Goal: Task Accomplishment & Management: Manage account settings

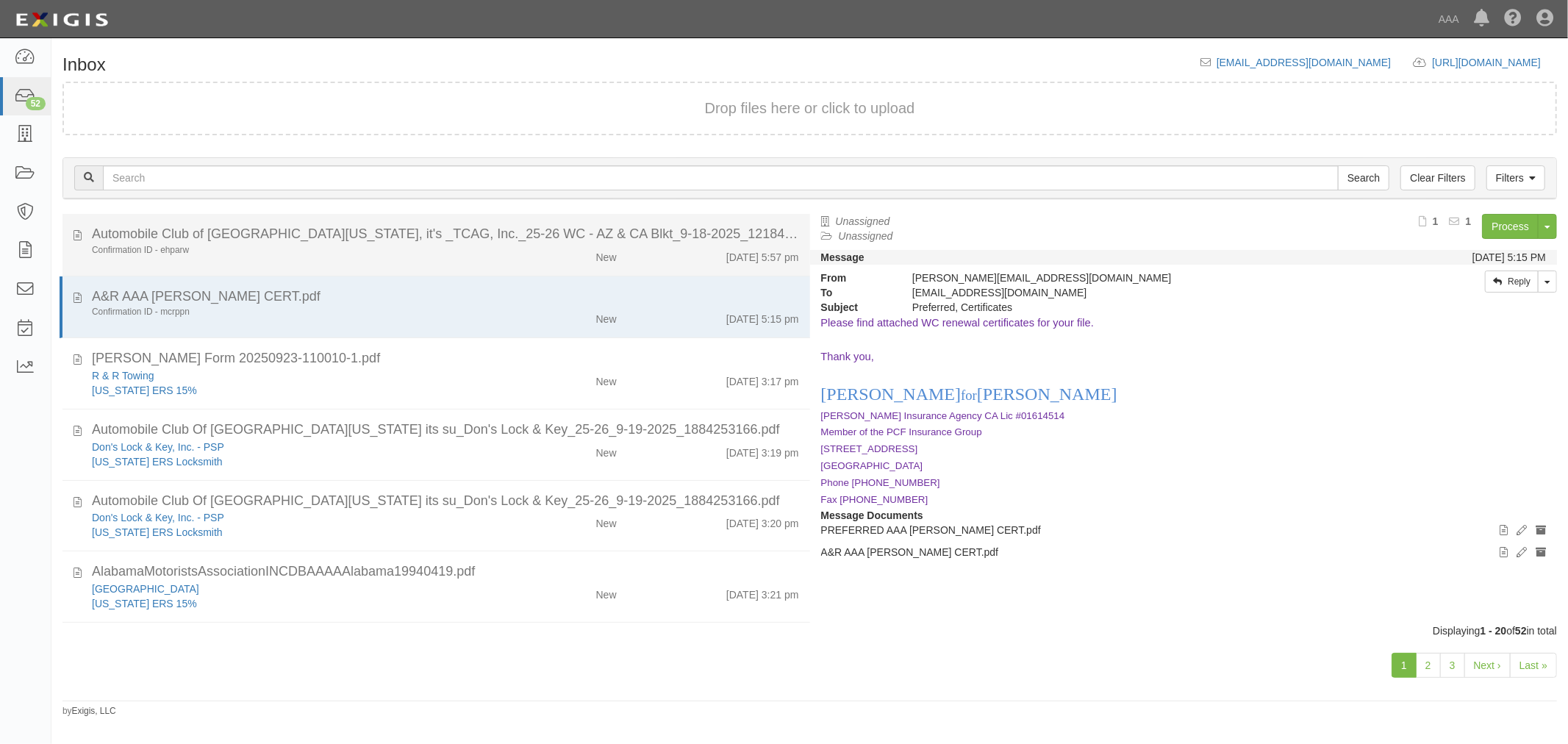
click at [225, 258] on div "Confirmation ID - ehparw New 9/18/25 5:57 pm" at bounding box center [445, 254] width 729 height 21
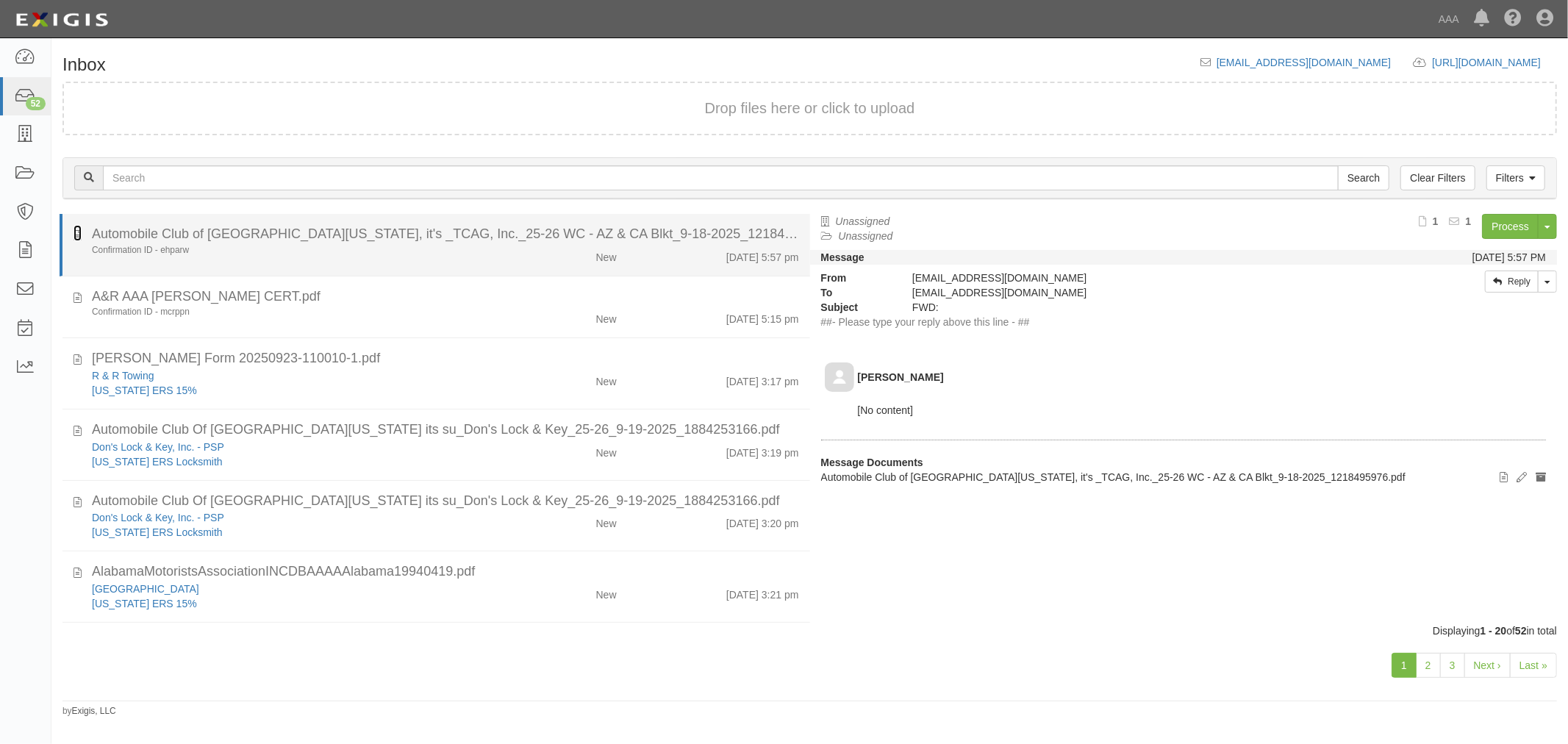
click at [77, 237] on icon at bounding box center [77, 232] width 8 height 16
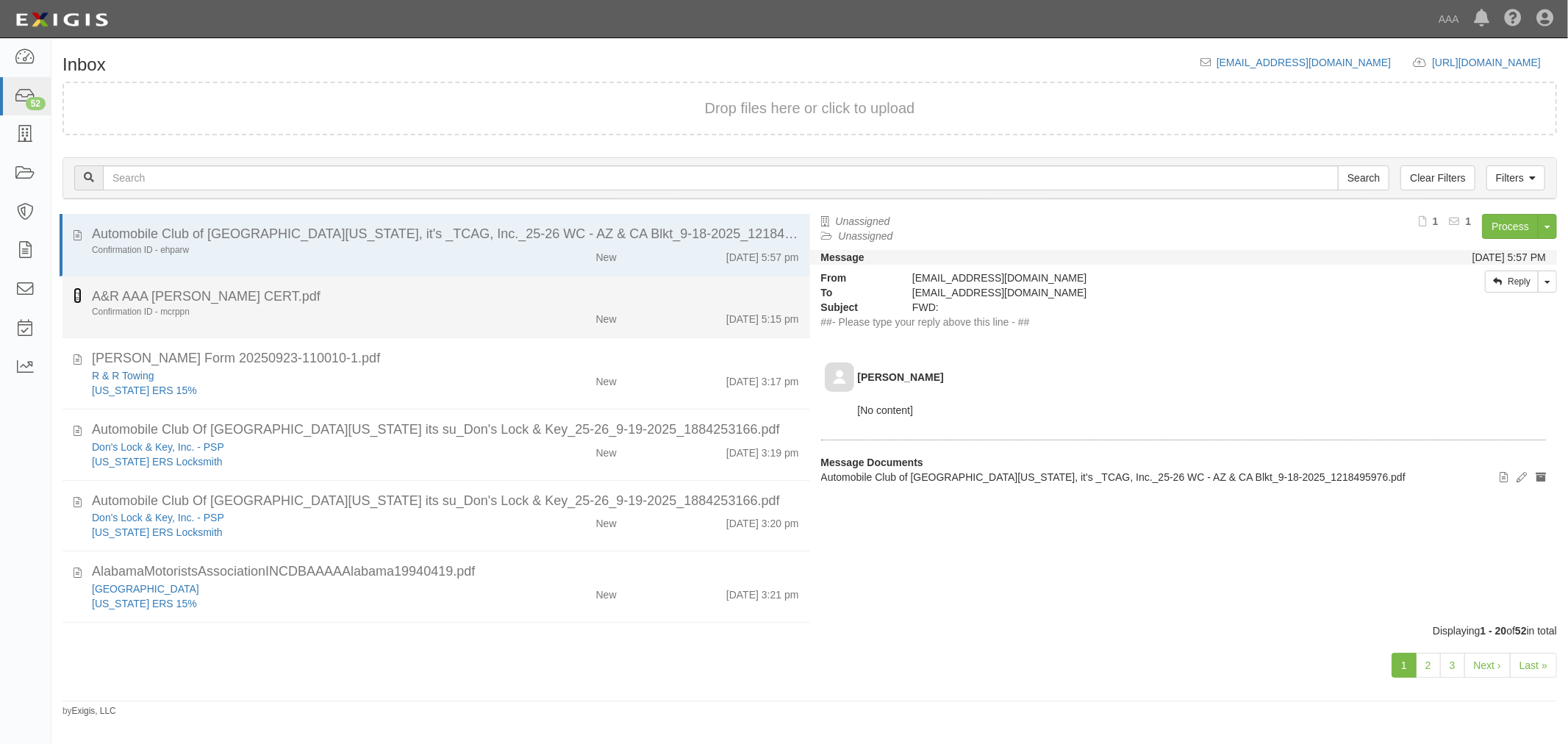
click at [74, 296] on icon at bounding box center [77, 295] width 8 height 16
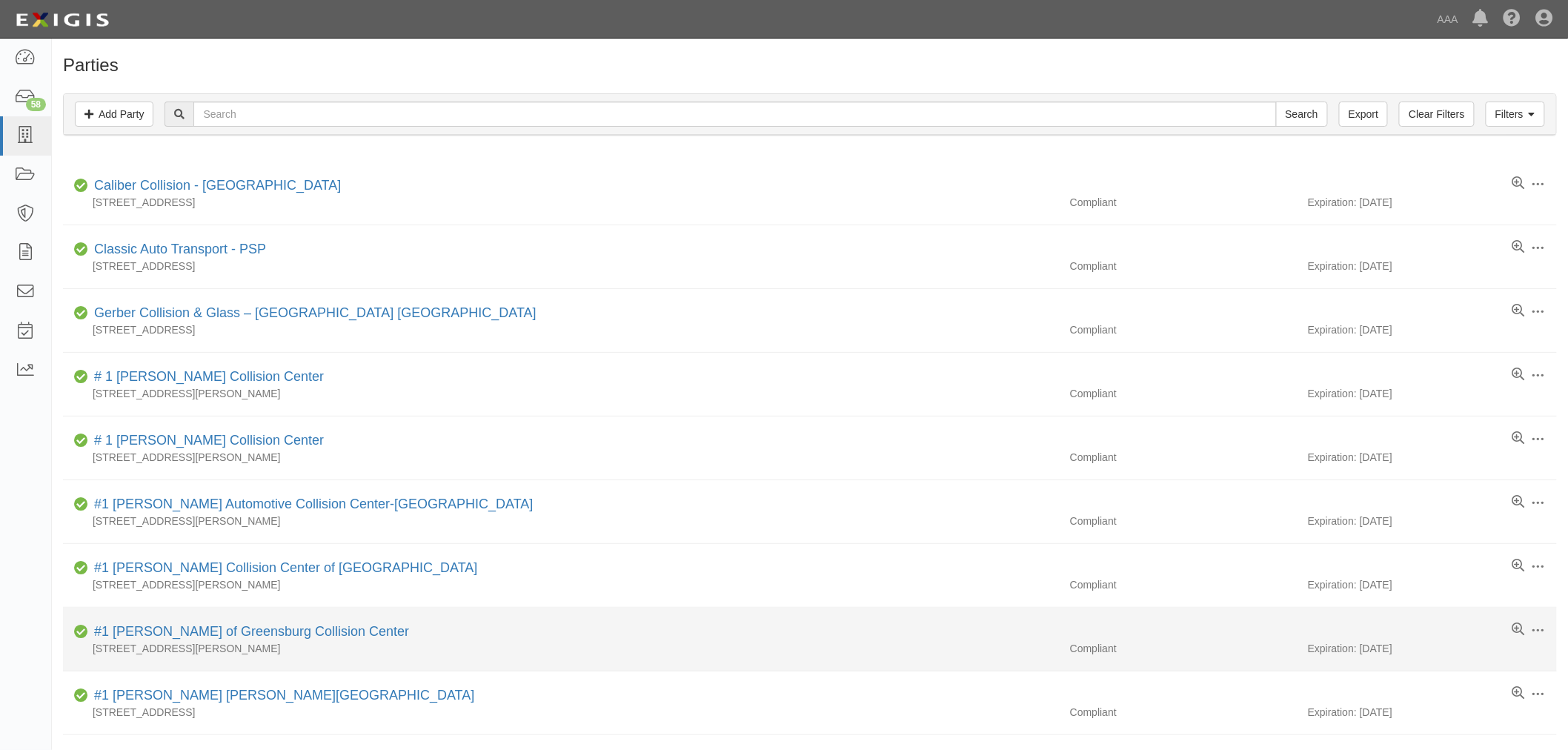
click at [896, 670] on li "Edit Log activity Add task Send message Archive Compliant #1 [PERSON_NAME] of G…" at bounding box center [809, 639] width 1494 height 63
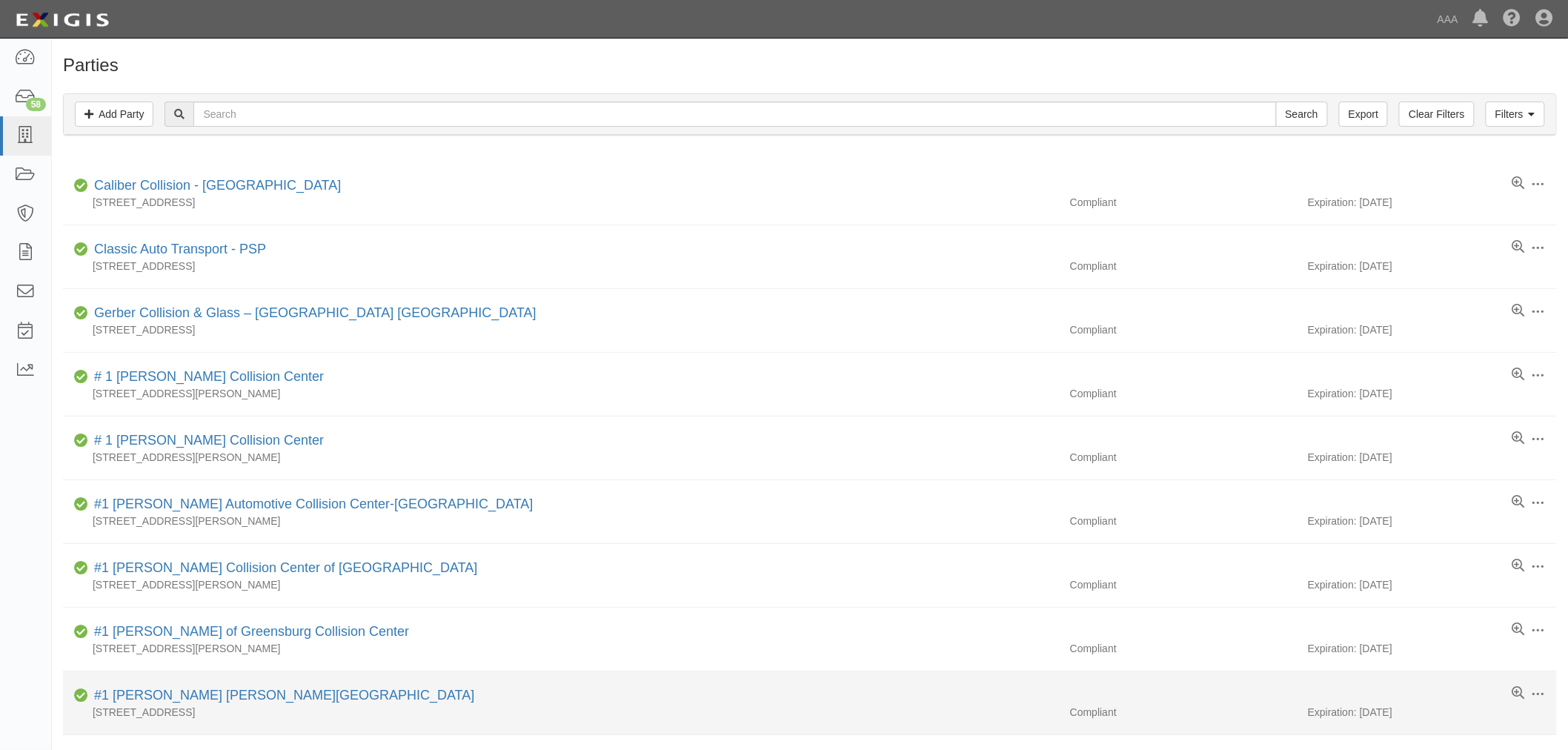
click at [1003, 677] on li "Edit Log activity Add task Send message Archive Compliant #1 [PERSON_NAME] [PER…" at bounding box center [809, 704] width 1494 height 63
click at [917, 714] on div "[STREET_ADDRESS]" at bounding box center [560, 712] width 996 height 15
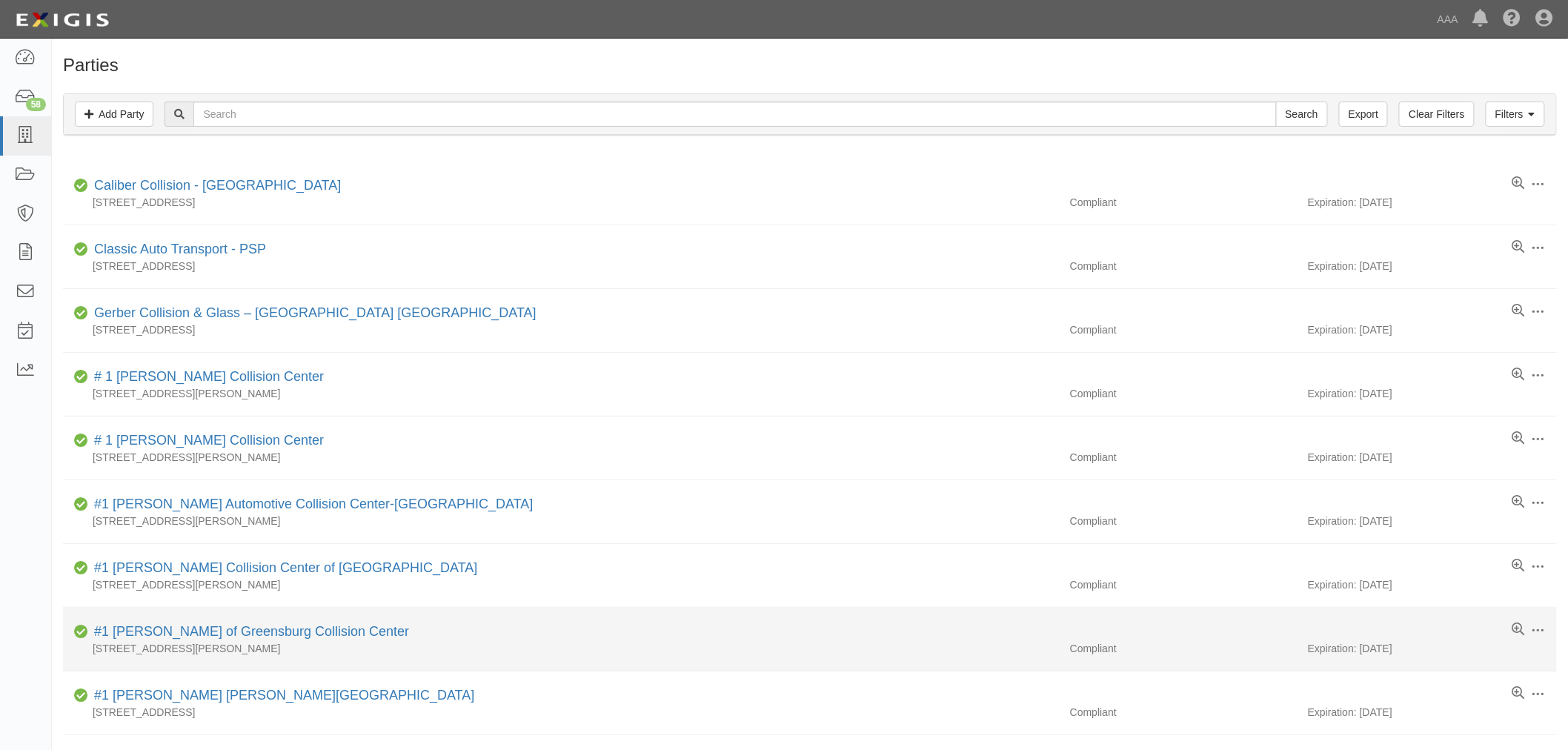
click at [898, 663] on li "Edit Log activity Add task Send message Archive Compliant #1 [PERSON_NAME] of G…" at bounding box center [809, 639] width 1494 height 63
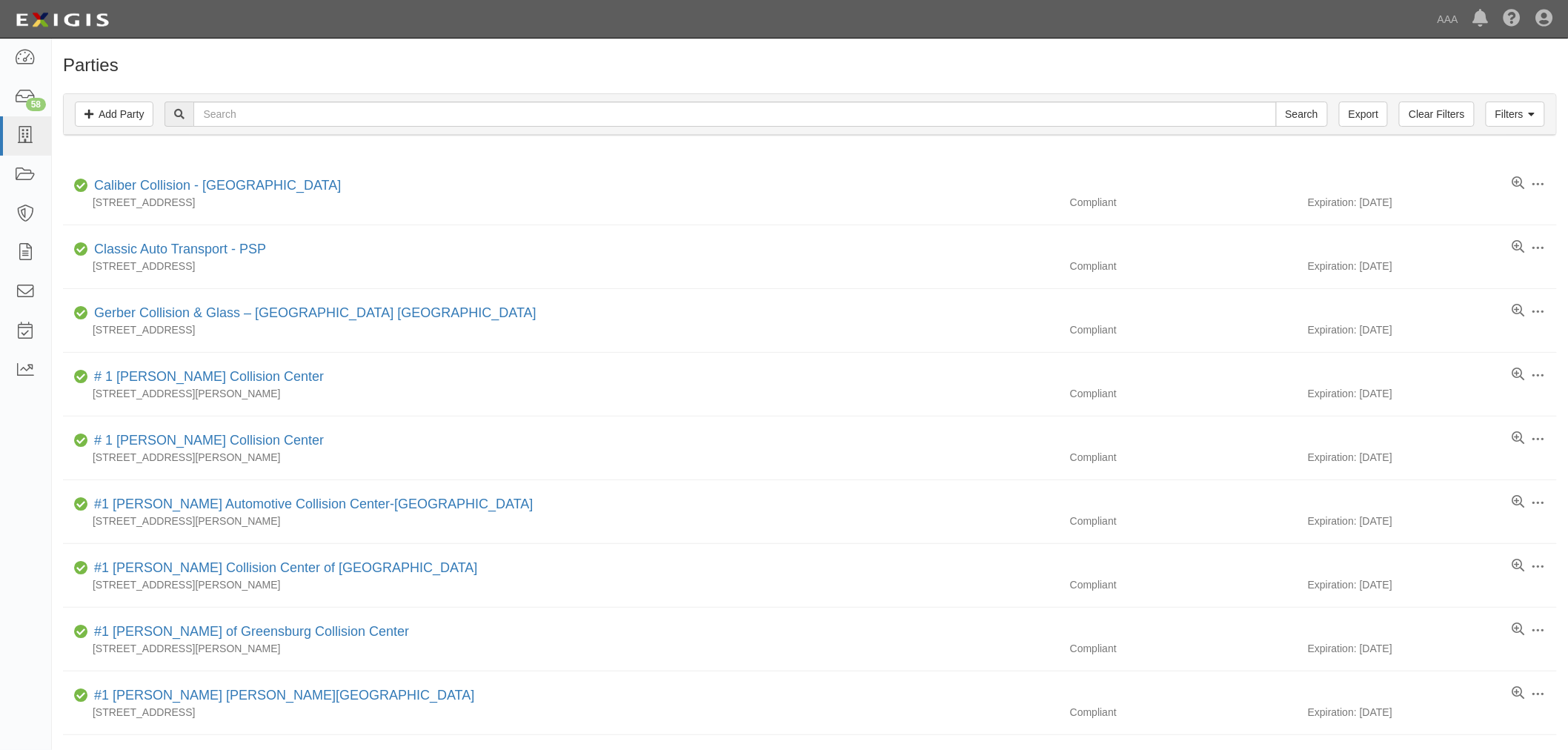
click at [279, 99] on div "Filters Add Party Clear Filters Export Search Filters" at bounding box center [809, 114] width 1492 height 41
click at [277, 114] on input "text" at bounding box center [734, 114] width 1083 height 26
paste input "B&M Towing"
type input "B&M Towing"
click at [1276, 101] on input "Search" at bounding box center [1301, 114] width 52 height 26
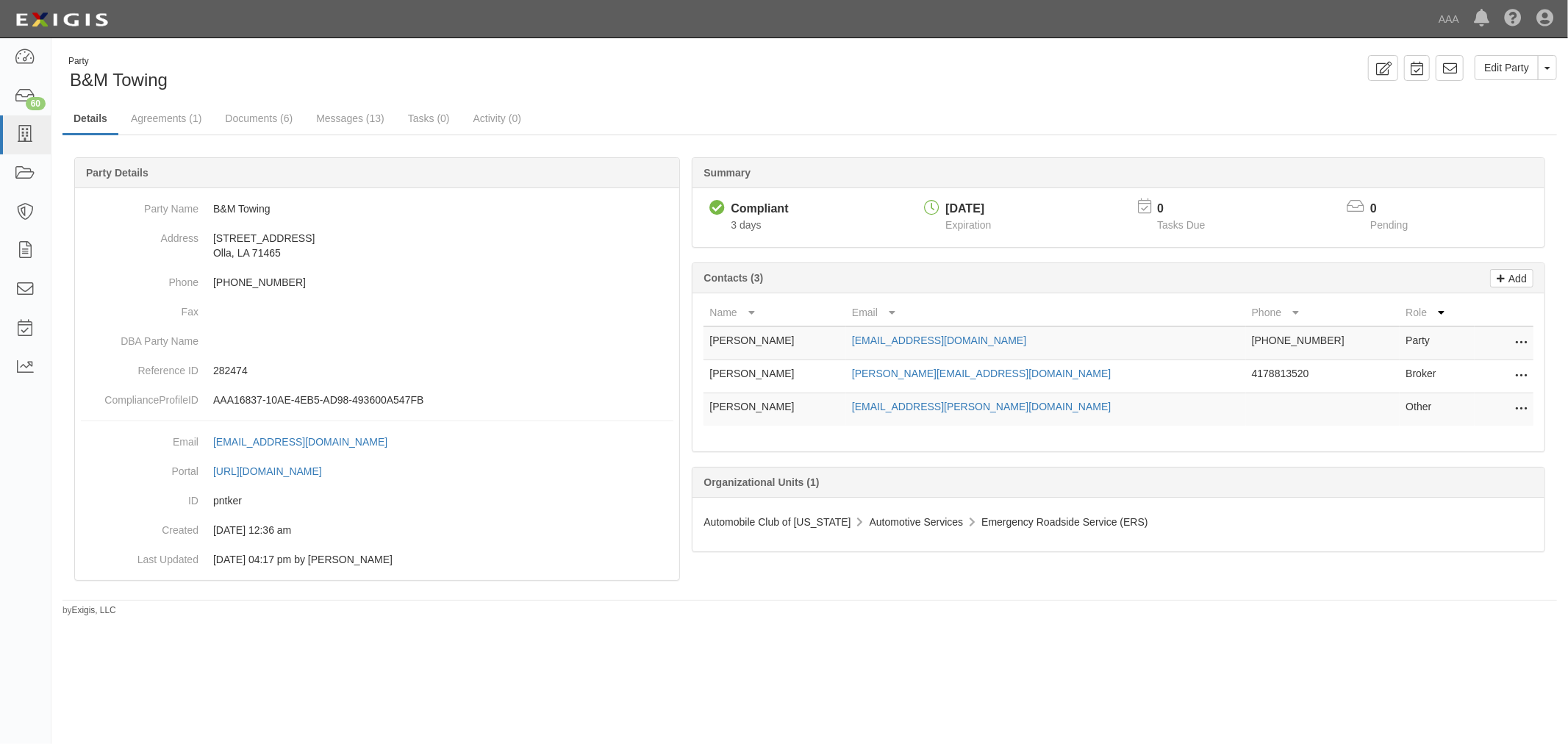
click at [173, 92] on div "Party B&M Towing" at bounding box center [430, 74] width 737 height 38
click at [188, 123] on link "Agreements (1)" at bounding box center [166, 119] width 93 height 31
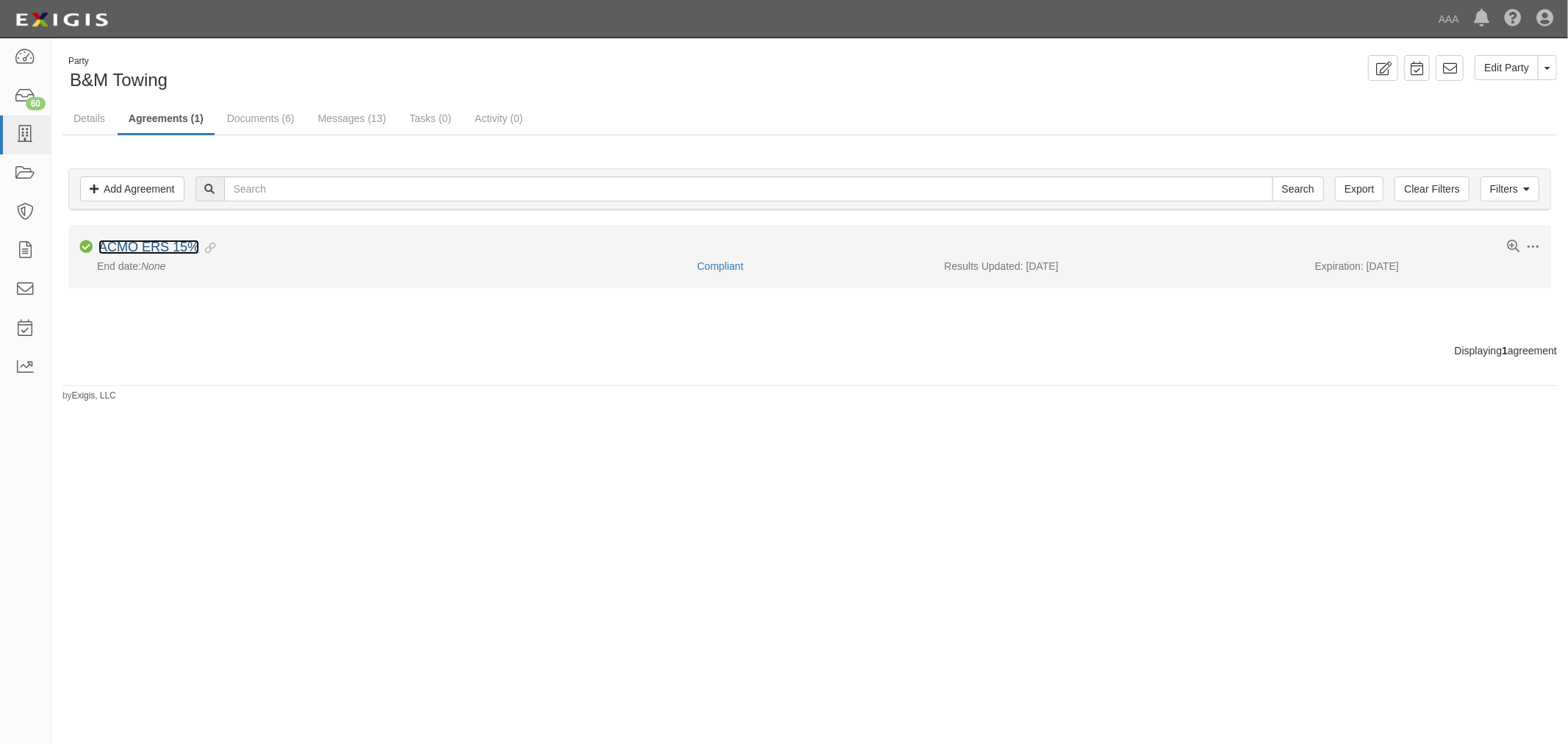
click at [176, 251] on link "ACMO ERS 15%" at bounding box center [148, 247] width 100 height 15
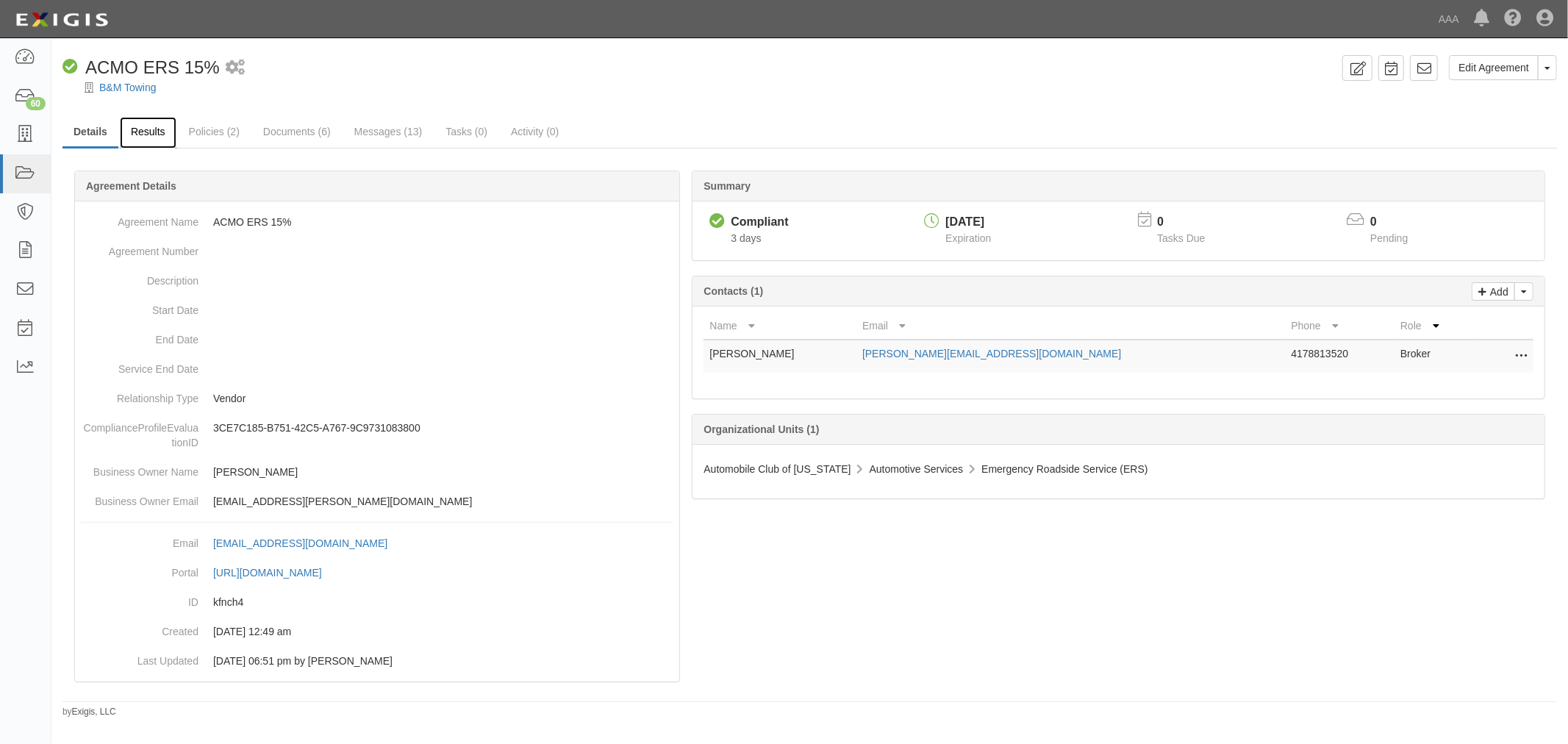
click at [162, 129] on link "Results" at bounding box center [148, 132] width 57 height 31
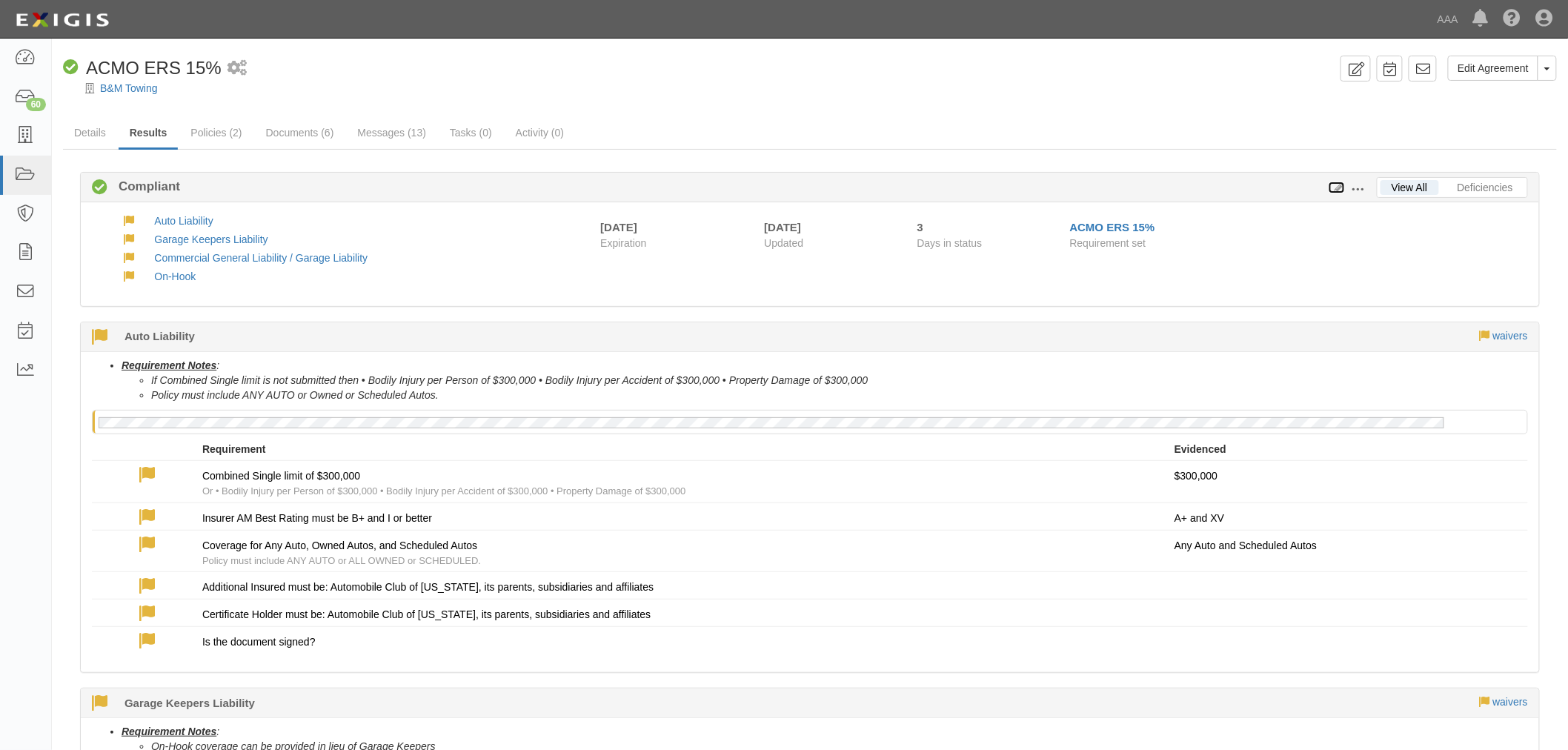
click at [1338, 186] on icon at bounding box center [1336, 188] width 16 height 10
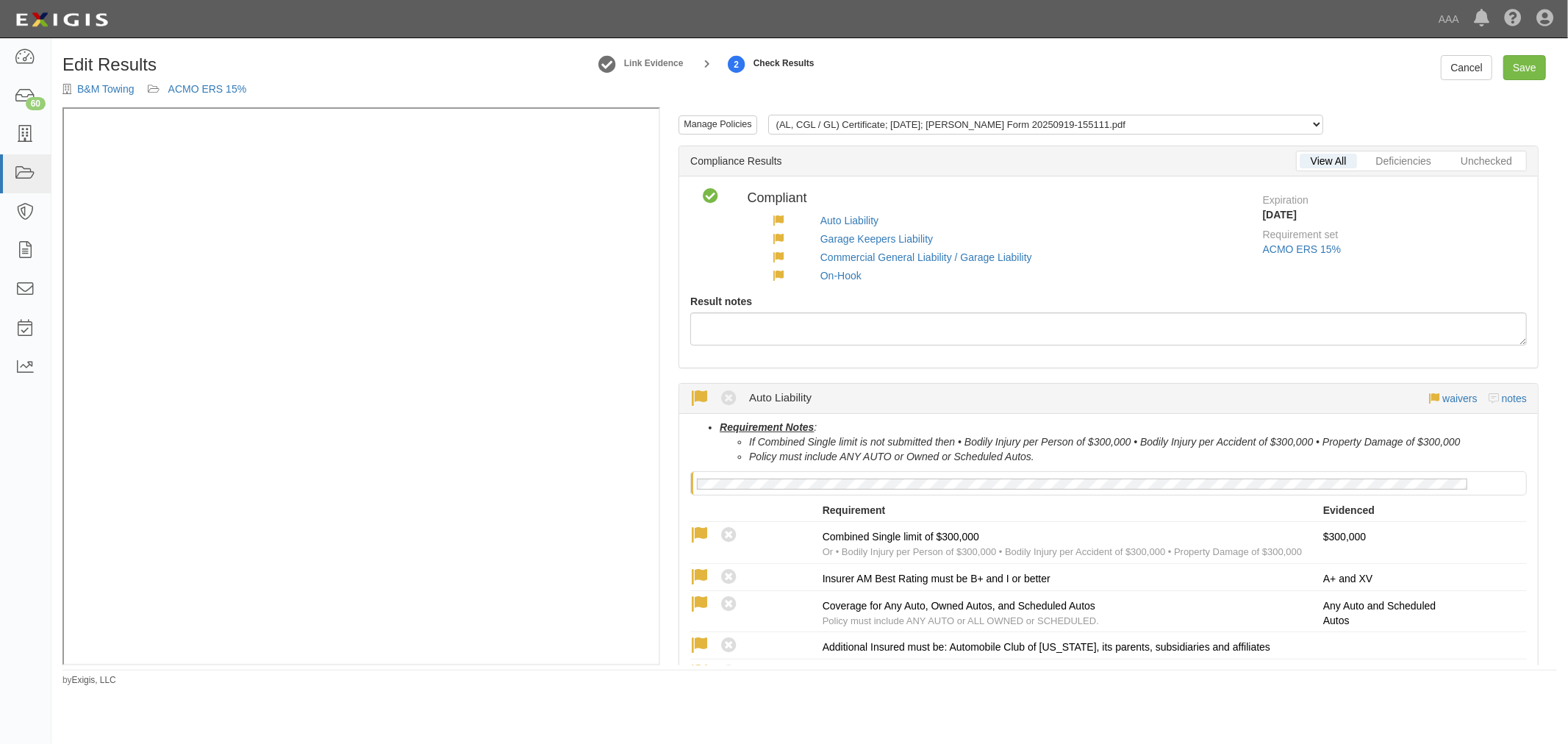
click at [1062, 347] on div "Compliant Non-Compliant No Coverage Compliant Compliant Non-Compliant Waived No…" at bounding box center [1109, 272] width 859 height 191
click at [1078, 335] on div at bounding box center [1108, 328] width 837 height 33
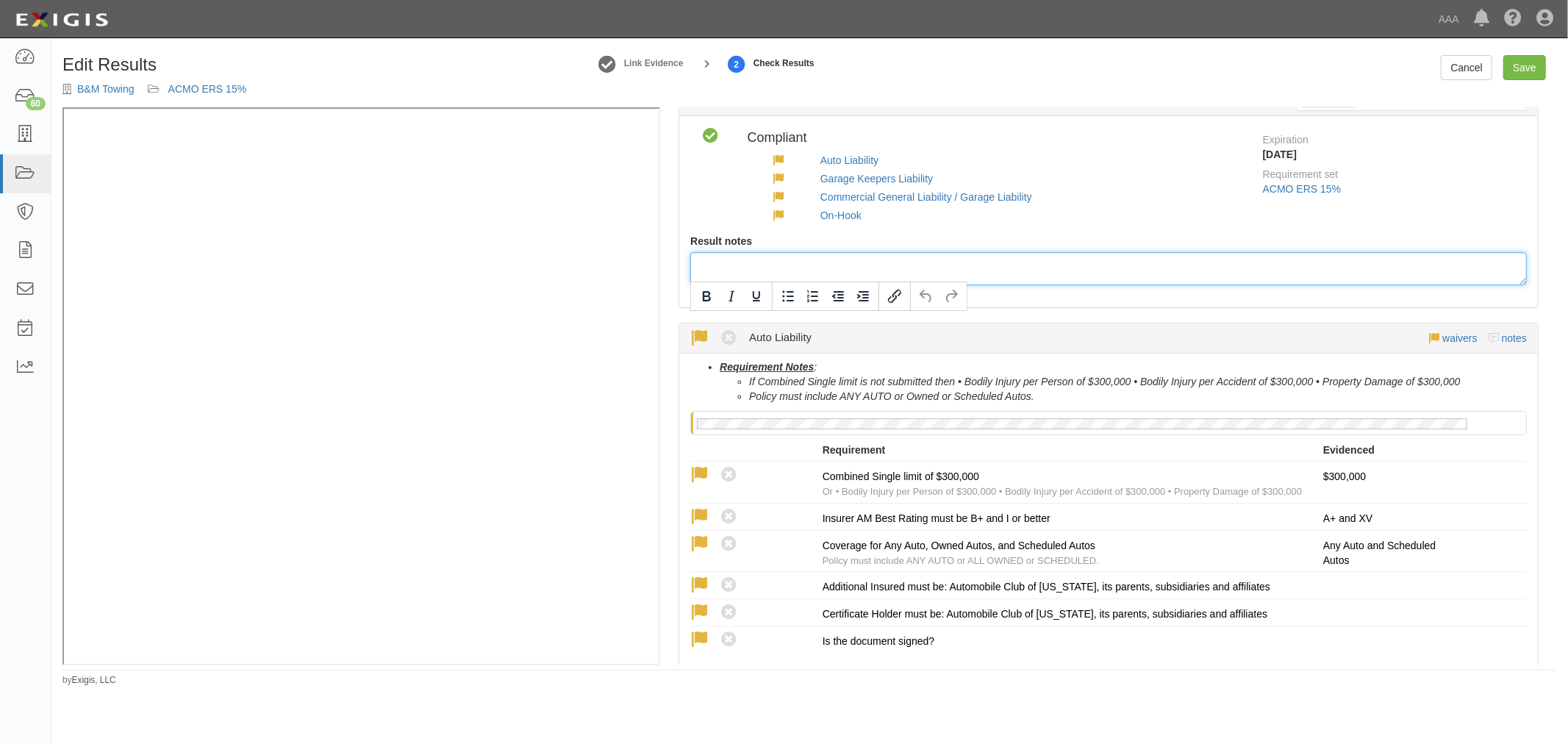
scroll to position [136, 0]
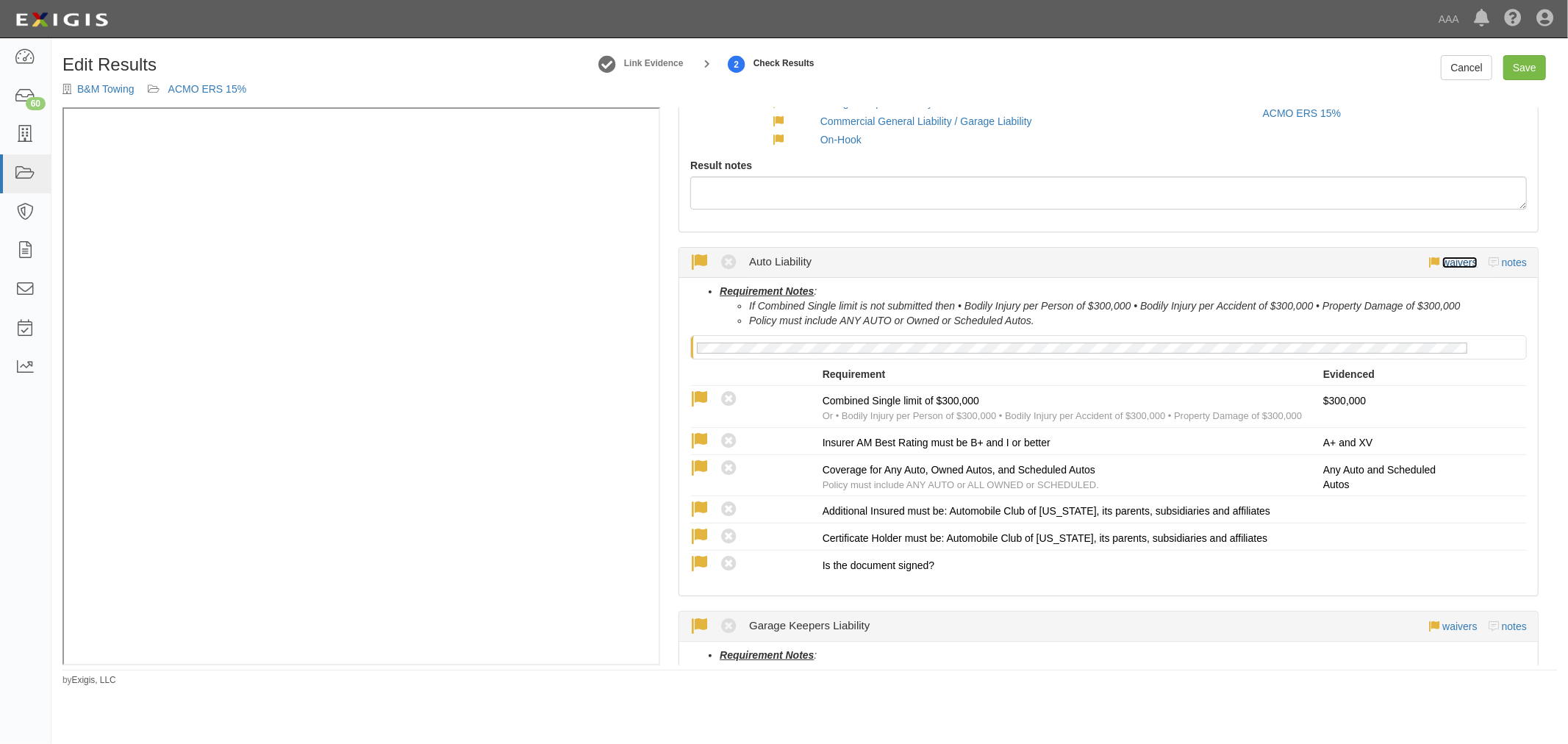
click at [1442, 265] on link "waivers" at bounding box center [1459, 262] width 35 height 12
select select "indefinitely"
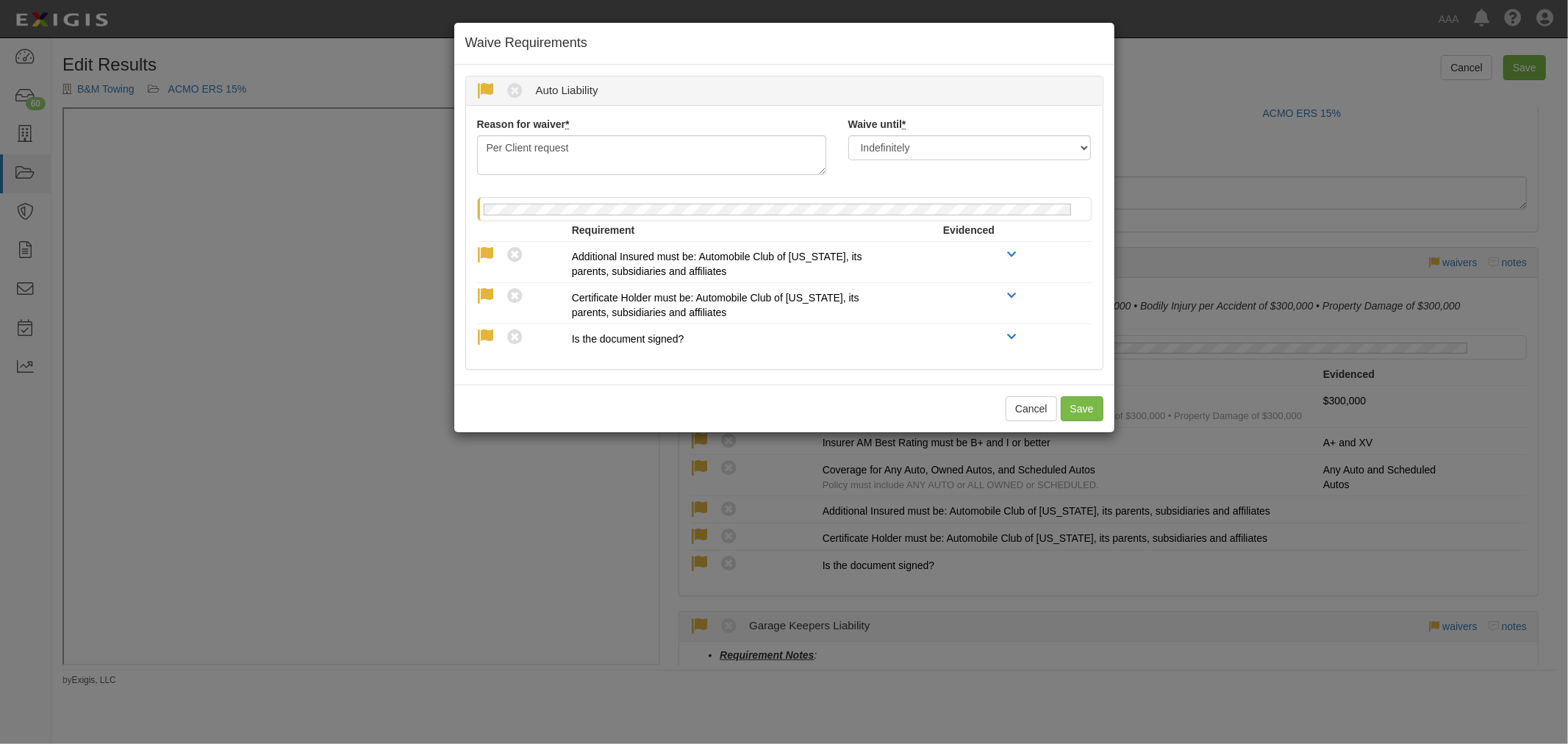
click at [475, 81] on div "Waived Non-Compliant Auto Liability" at bounding box center [784, 91] width 636 height 29
click at [482, 90] on icon at bounding box center [486, 91] width 18 height 18
radio input "true"
select select "next_renewal"
radio input "true"
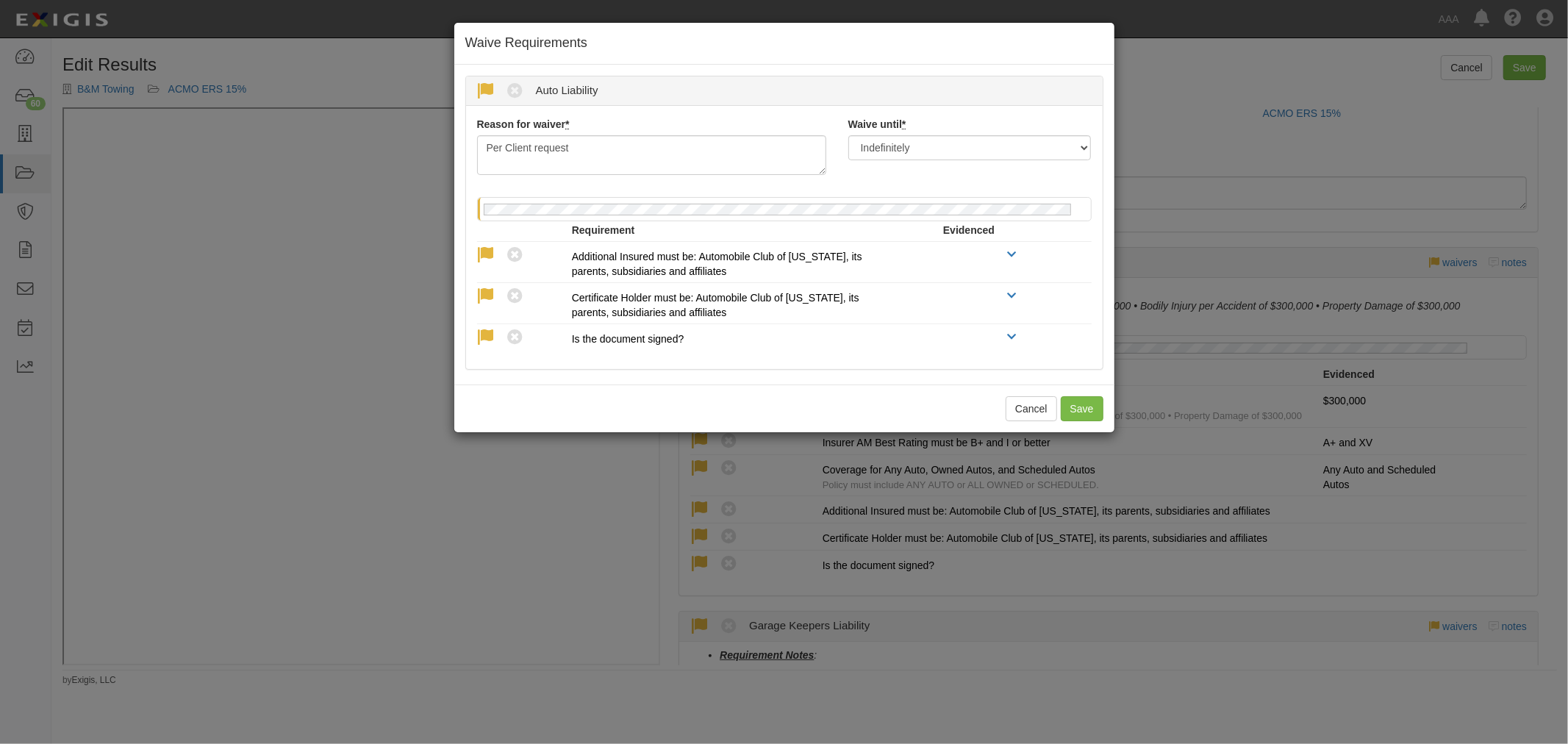
radio input "true"
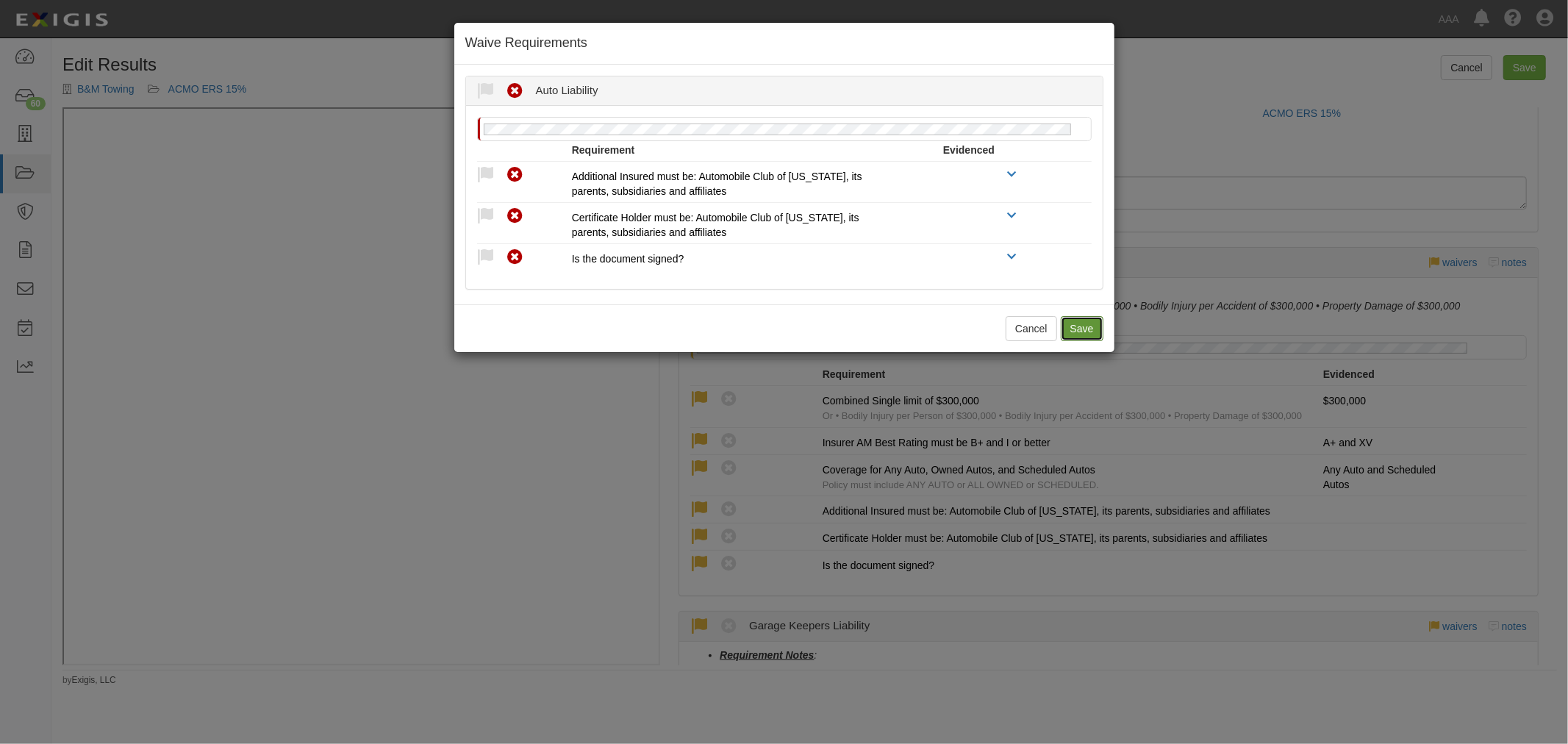
click at [1083, 329] on button "Save" at bounding box center [1083, 328] width 43 height 25
radio input "true"
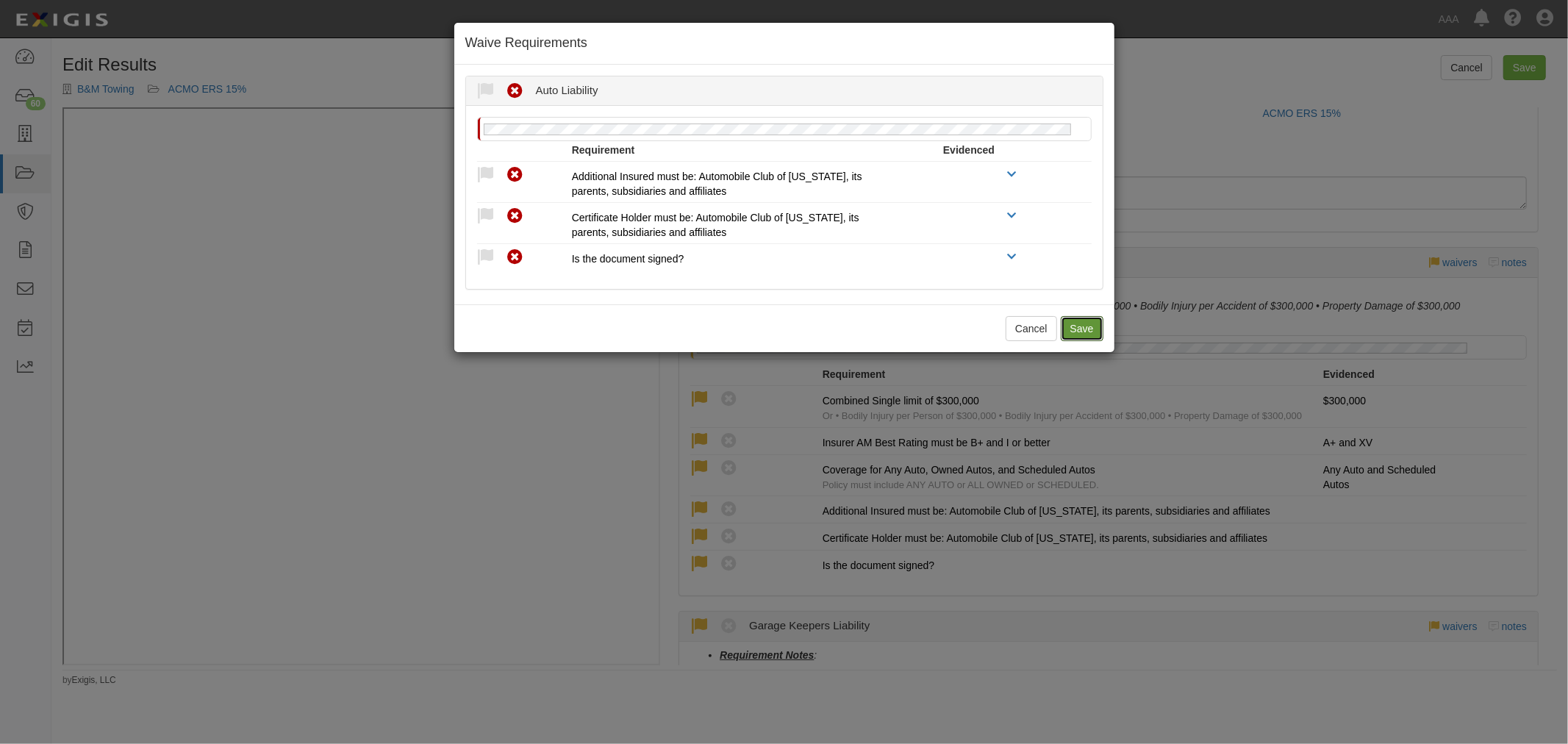
radio input "true"
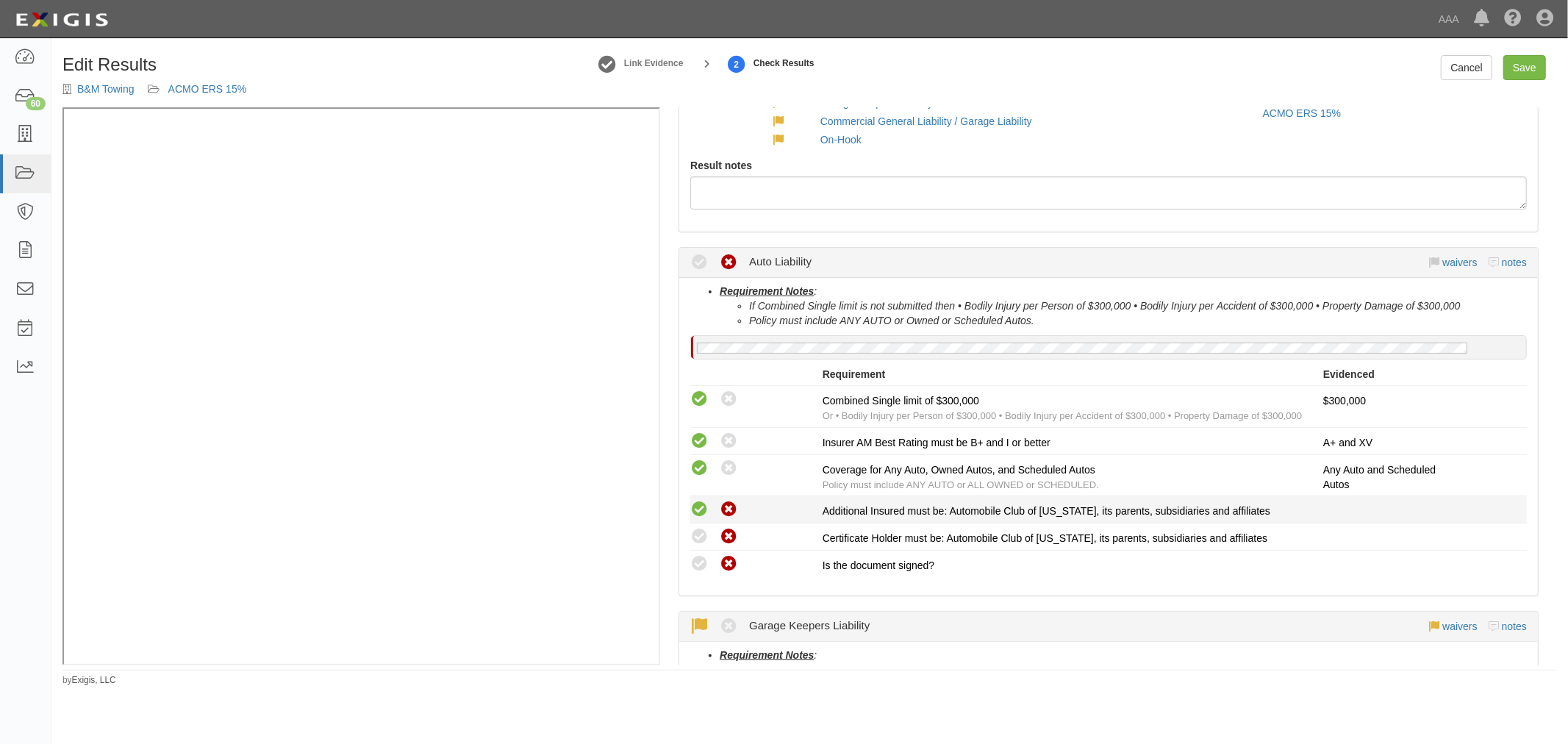
click at [695, 505] on icon at bounding box center [699, 510] width 18 height 18
radio input "true"
click at [701, 541] on icon at bounding box center [699, 537] width 18 height 18
radio input "true"
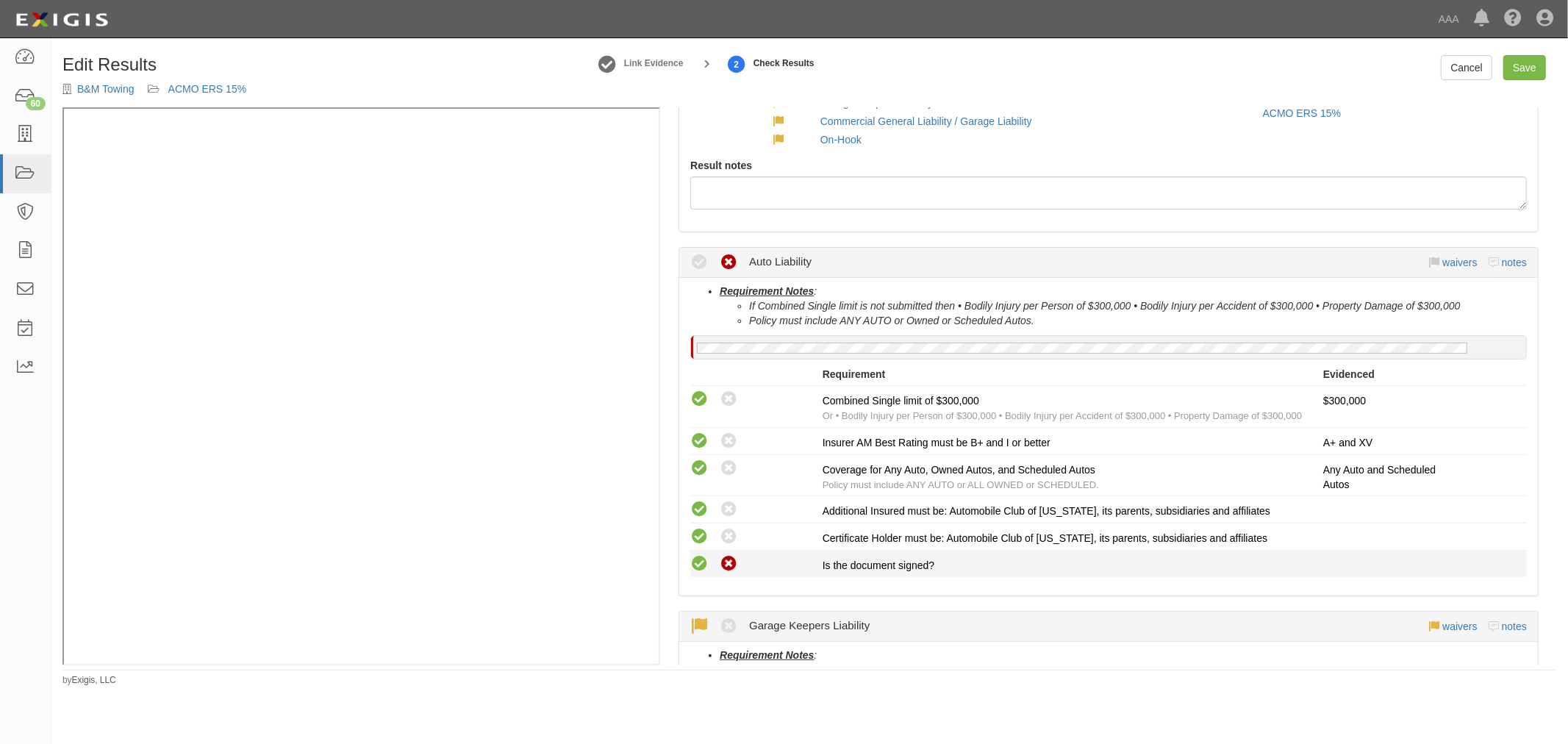
click at [692, 562] on icon at bounding box center [699, 565] width 18 height 18
radio input "true"
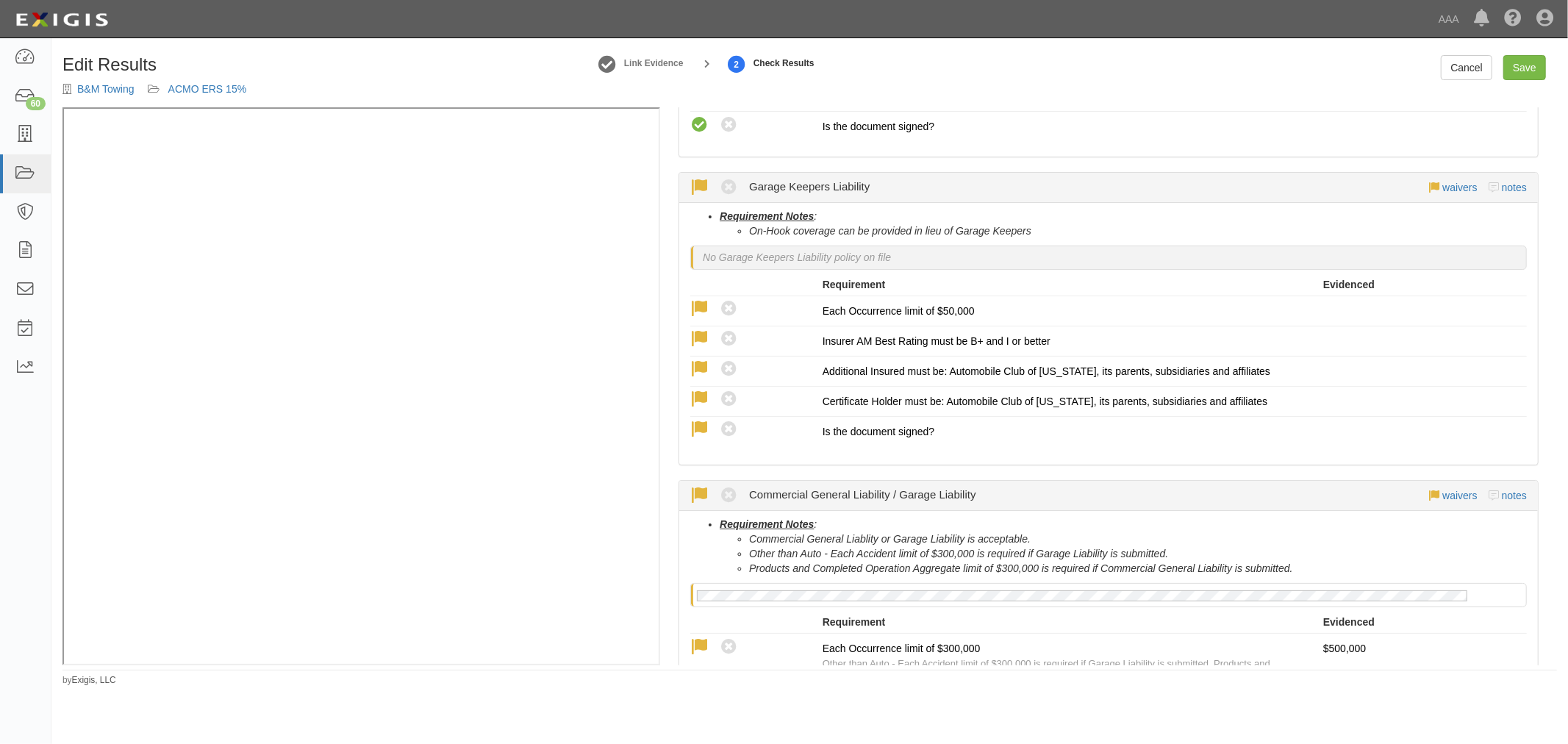
scroll to position [817, 0]
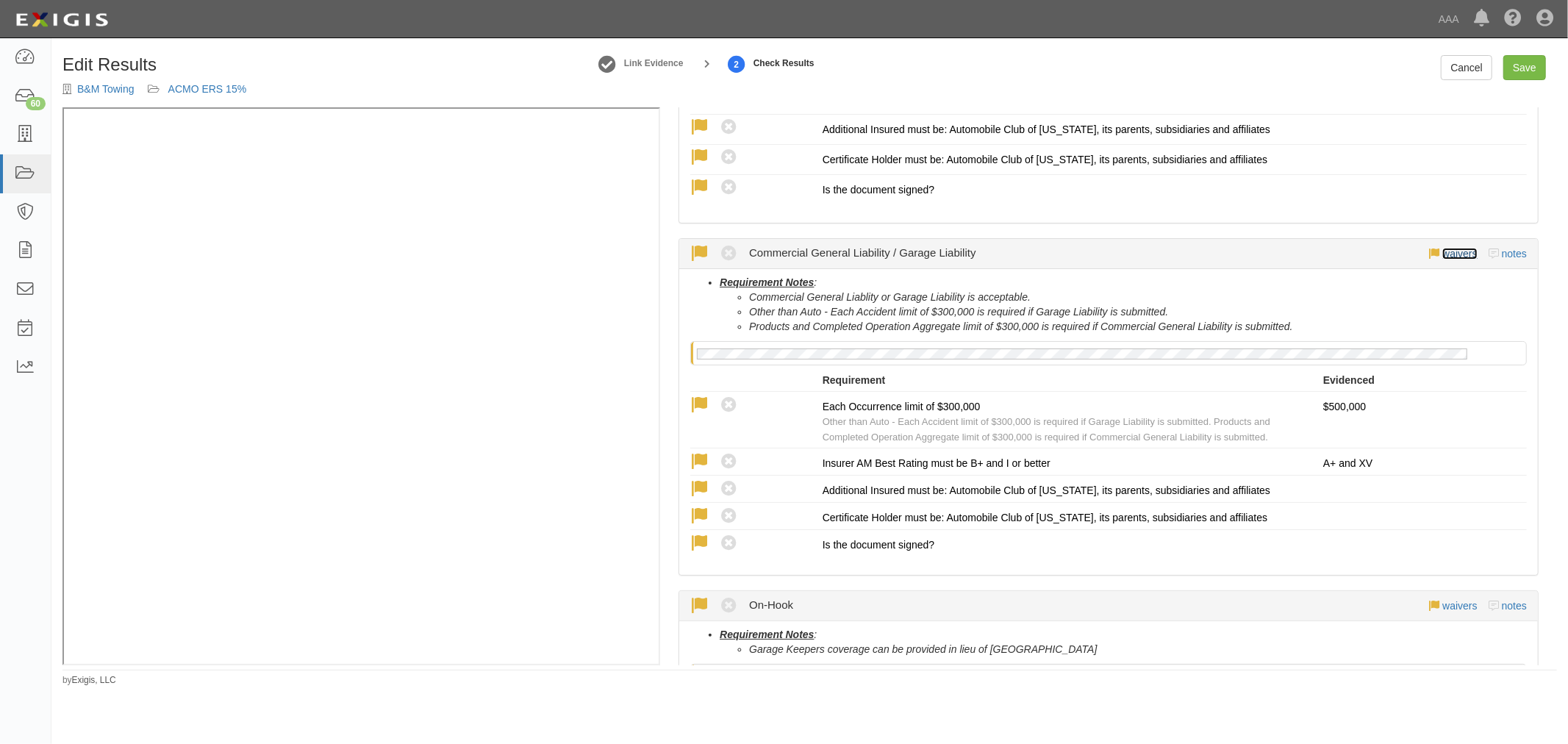
click at [1449, 249] on link "waivers" at bounding box center [1459, 253] width 35 height 12
select select "indefinitely"
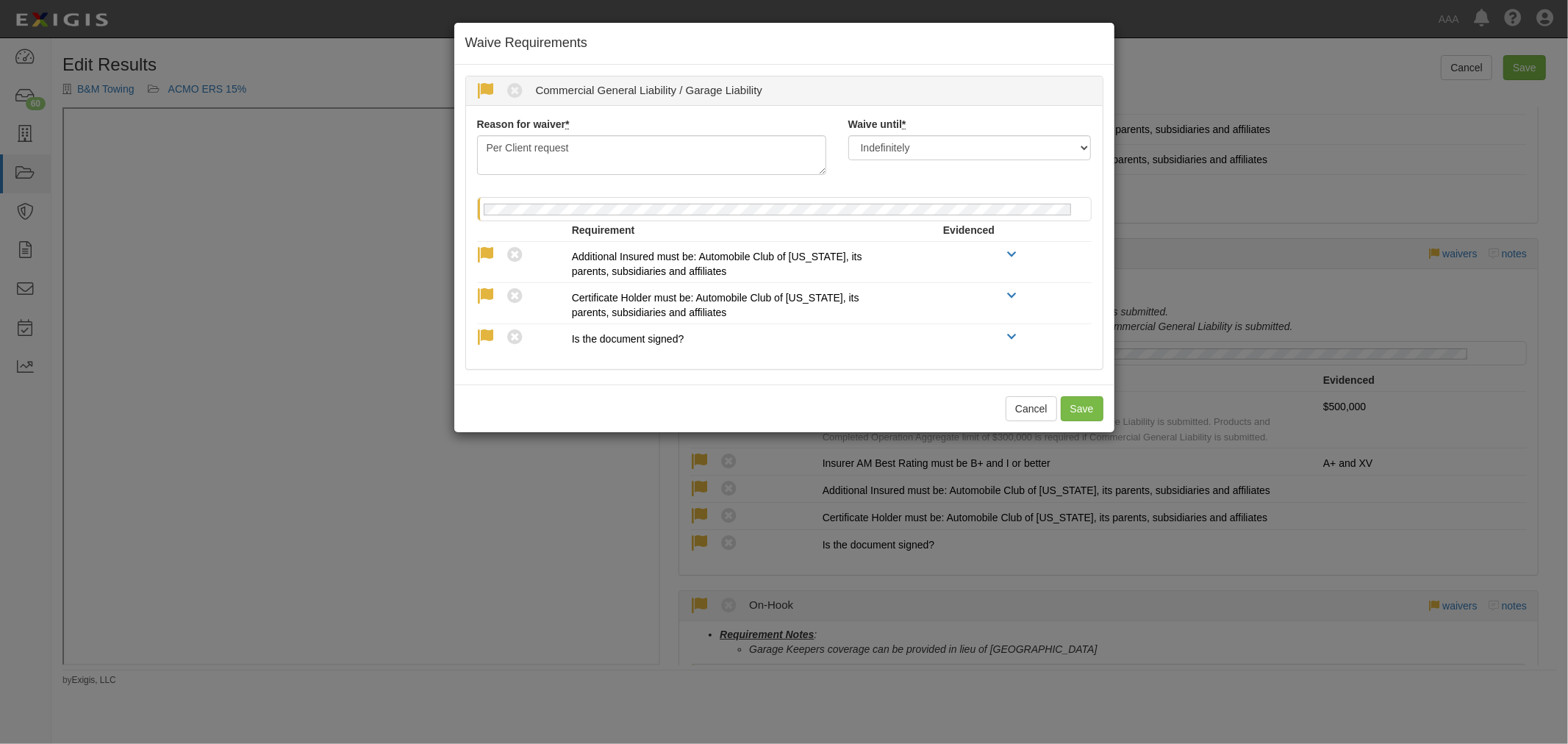
click at [485, 88] on icon at bounding box center [486, 91] width 18 height 18
radio input "true"
select select "next_renewal"
radio input "true"
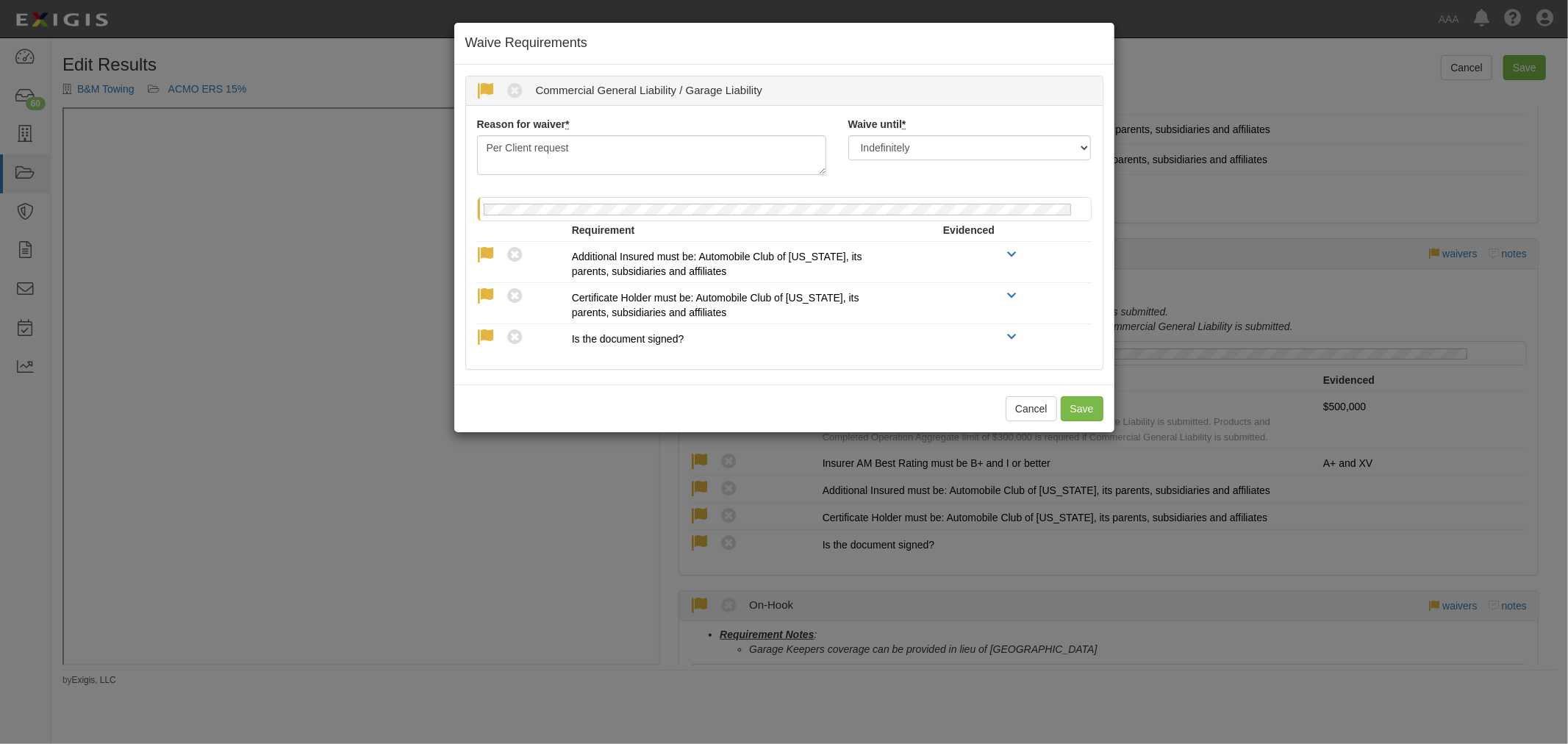
radio input "true"
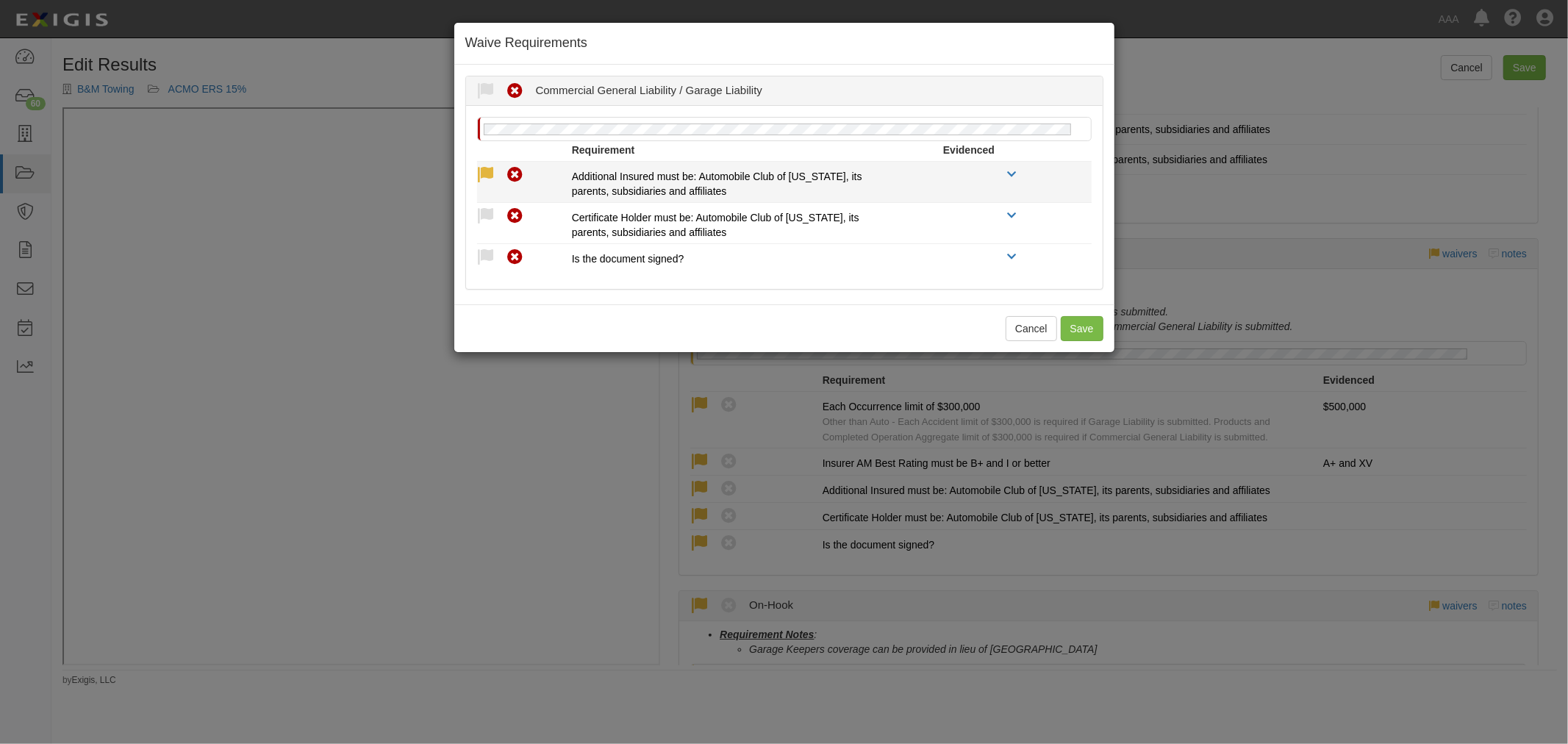
click at [490, 176] on icon at bounding box center [486, 176] width 18 height 18
radio input "true"
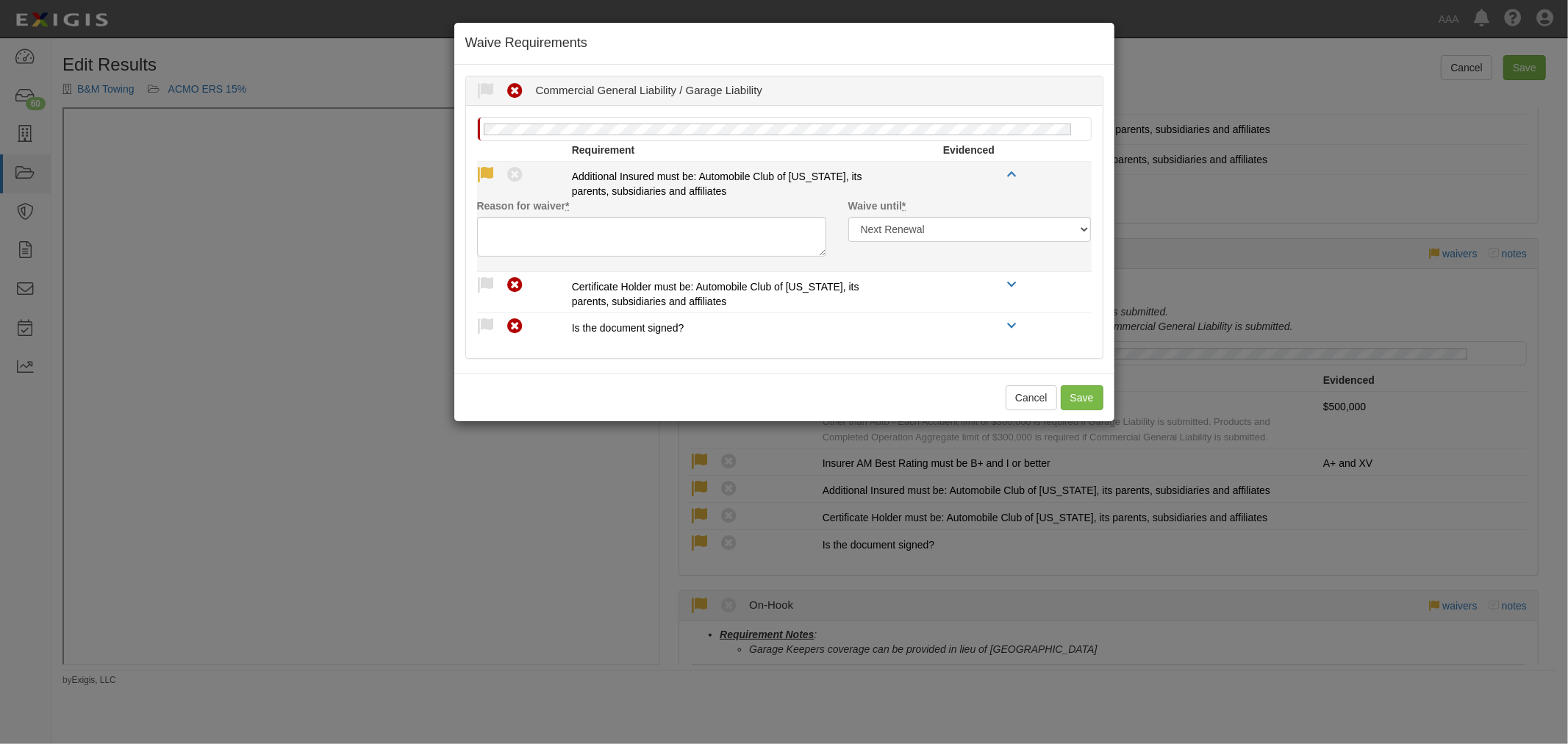
click at [480, 172] on icon at bounding box center [486, 176] width 18 height 18
radio input "true"
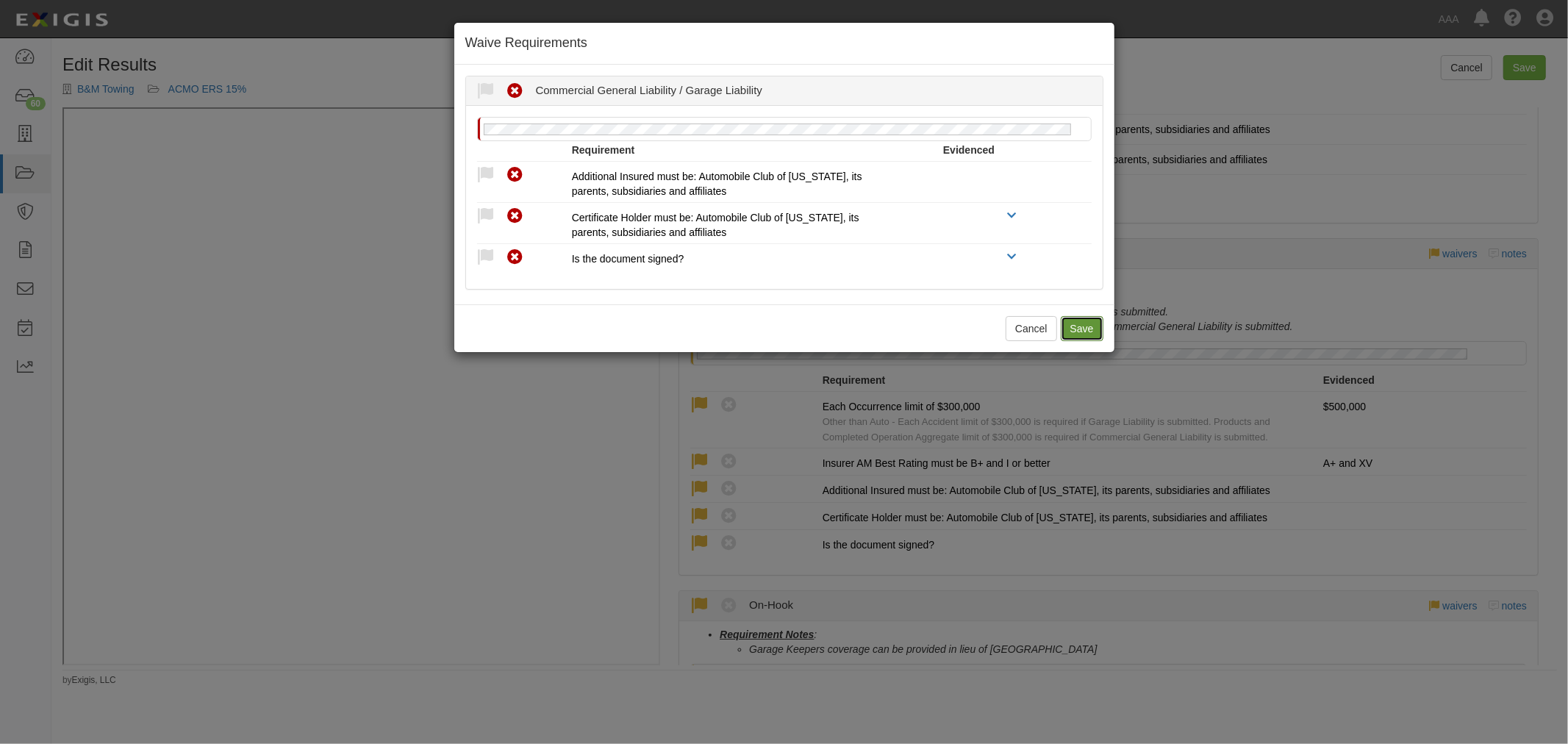
click at [1081, 328] on button "Save" at bounding box center [1083, 328] width 43 height 25
radio input "true"
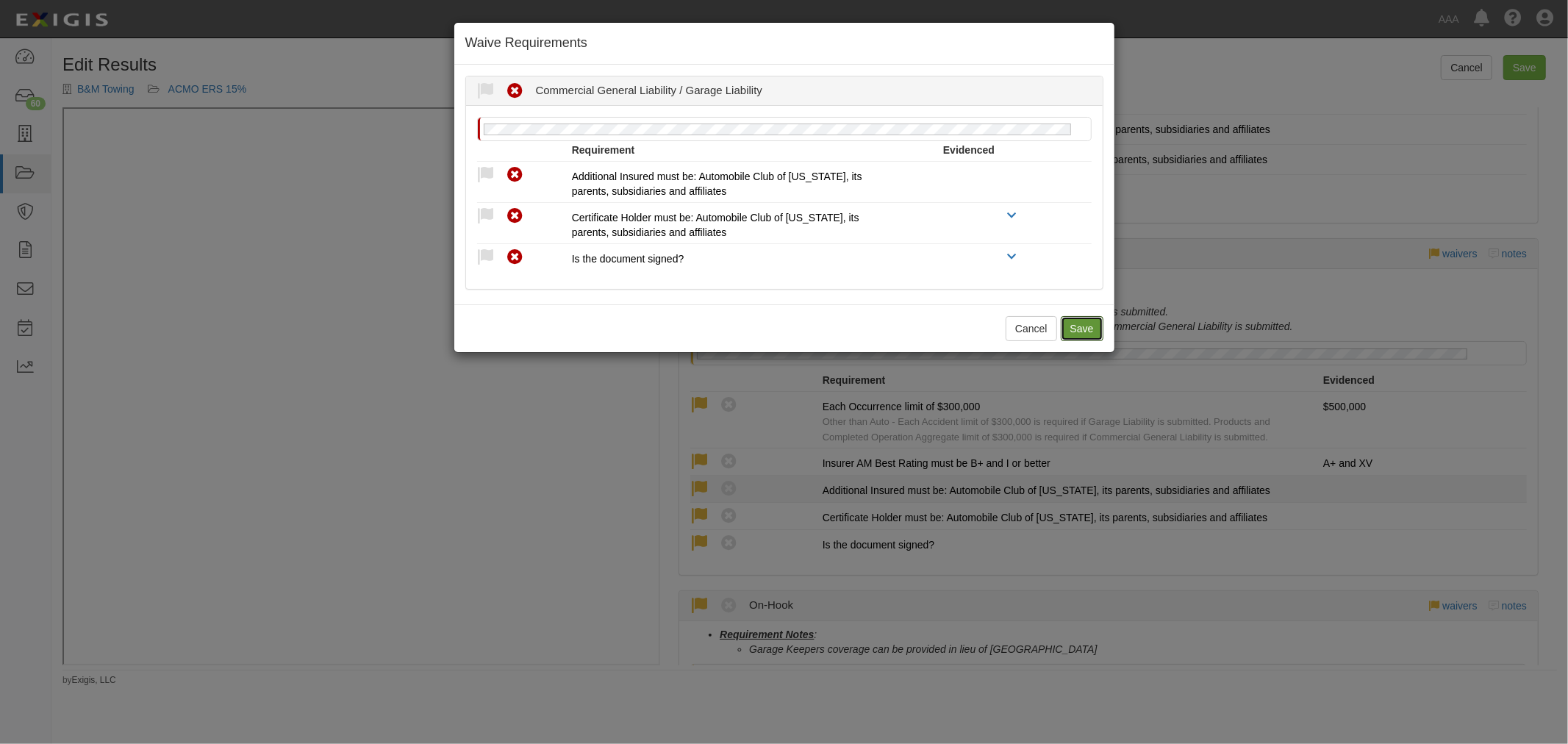
radio input "true"
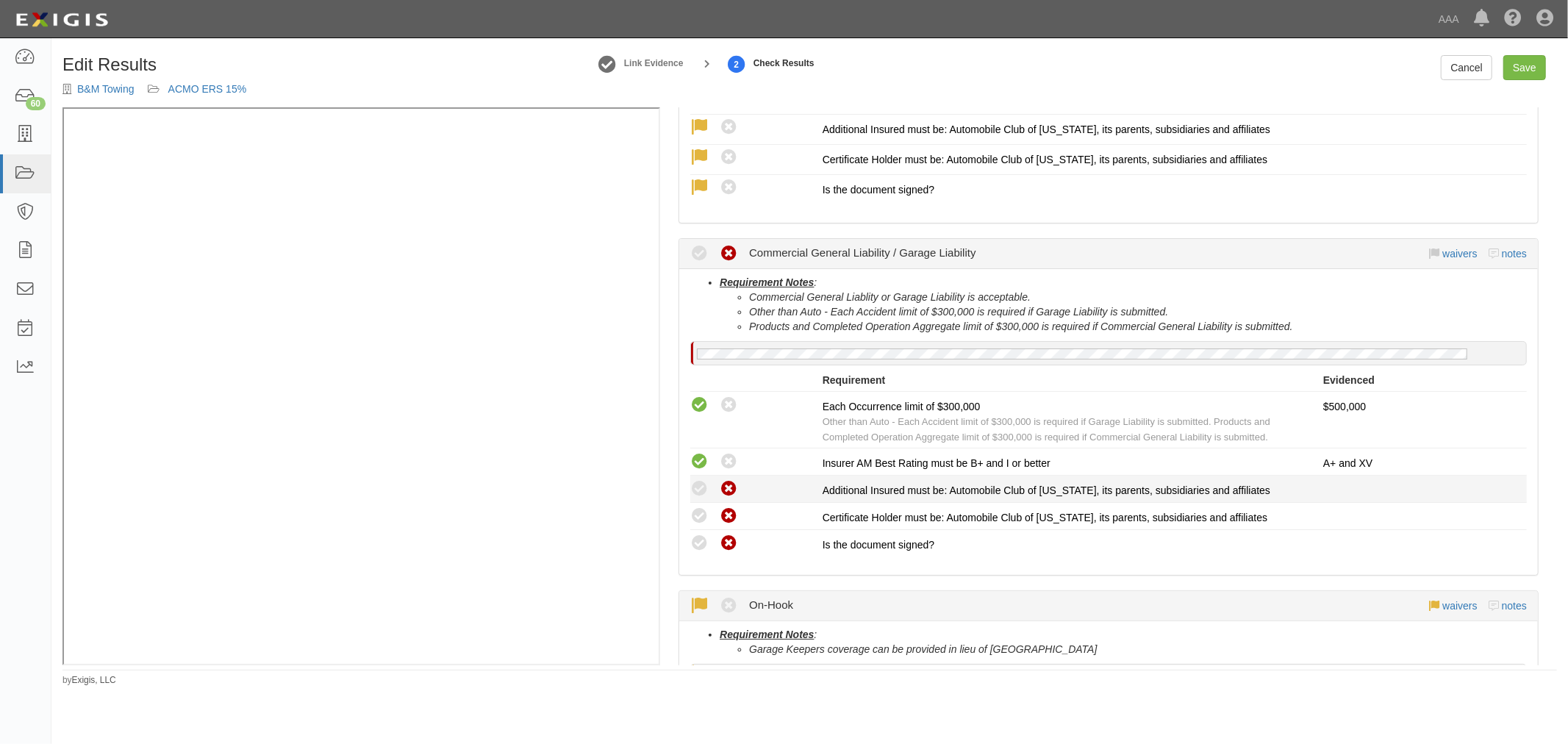
click at [682, 482] on div "Compliant Waived: Per Client request Non-Compliant" at bounding box center [751, 489] width 143 height 19
click at [701, 488] on icon at bounding box center [699, 489] width 18 height 18
radio input "true"
click at [705, 516] on icon at bounding box center [699, 517] width 18 height 18
radio input "true"
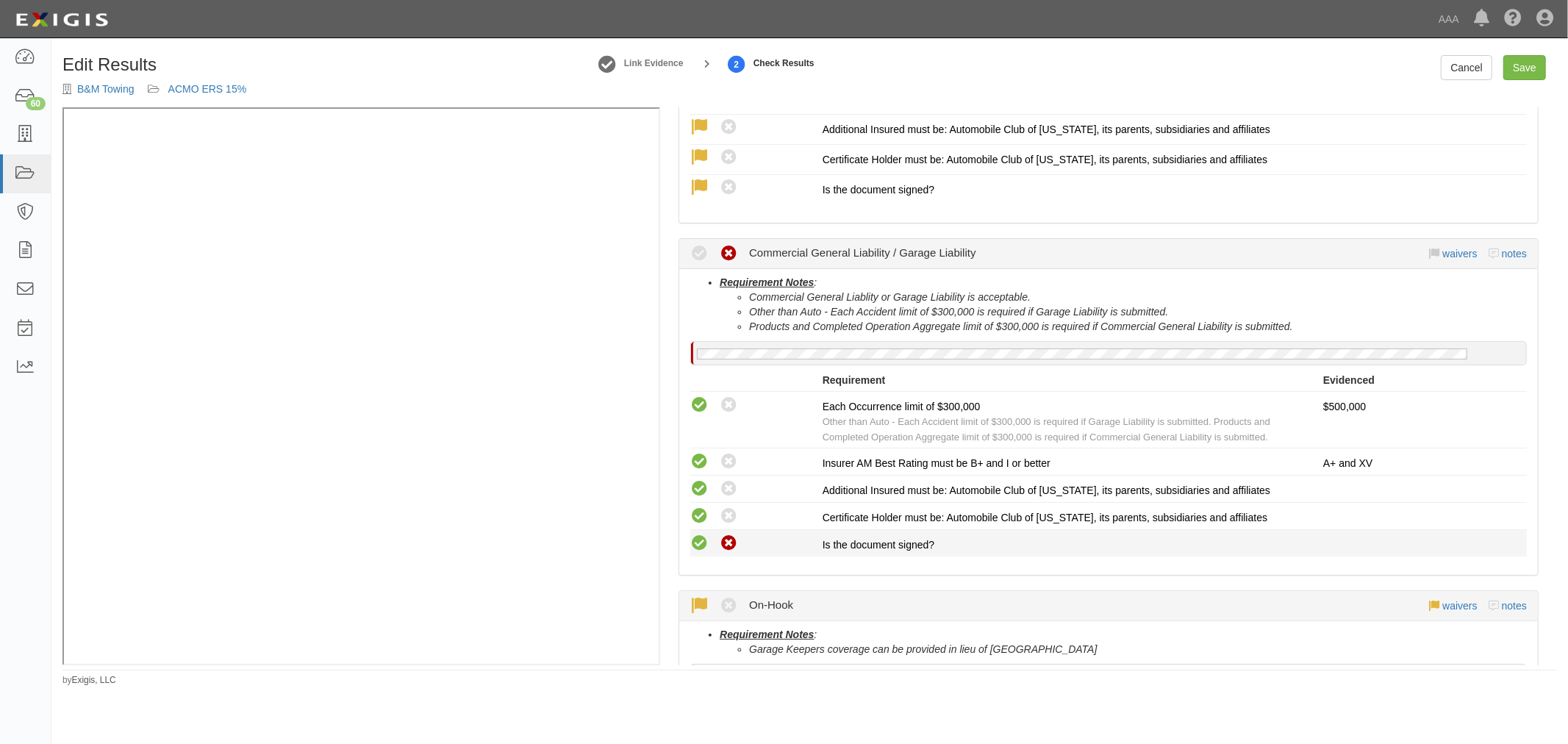
click at [692, 535] on icon at bounding box center [699, 544] width 18 height 18
radio input "true"
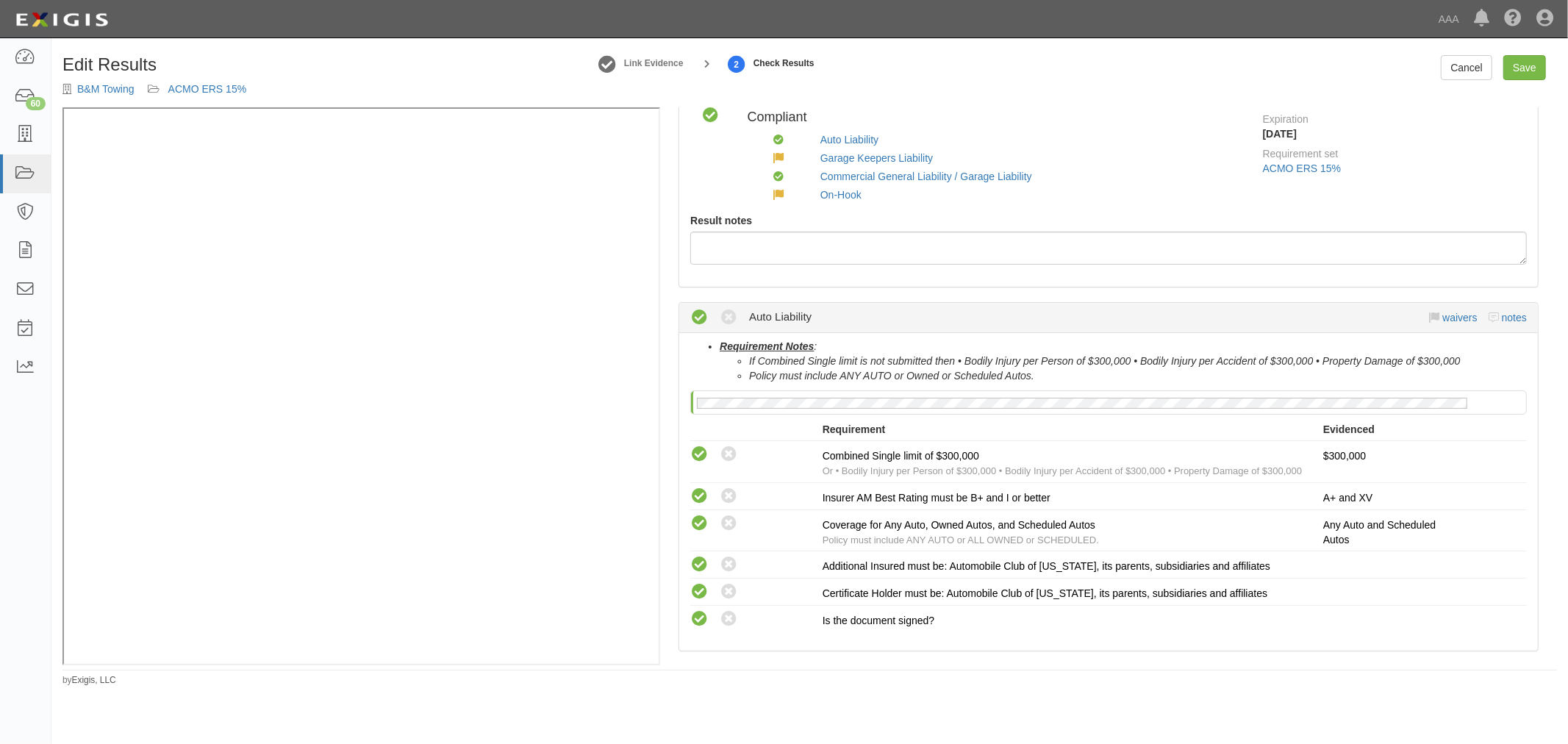
scroll to position [0, 0]
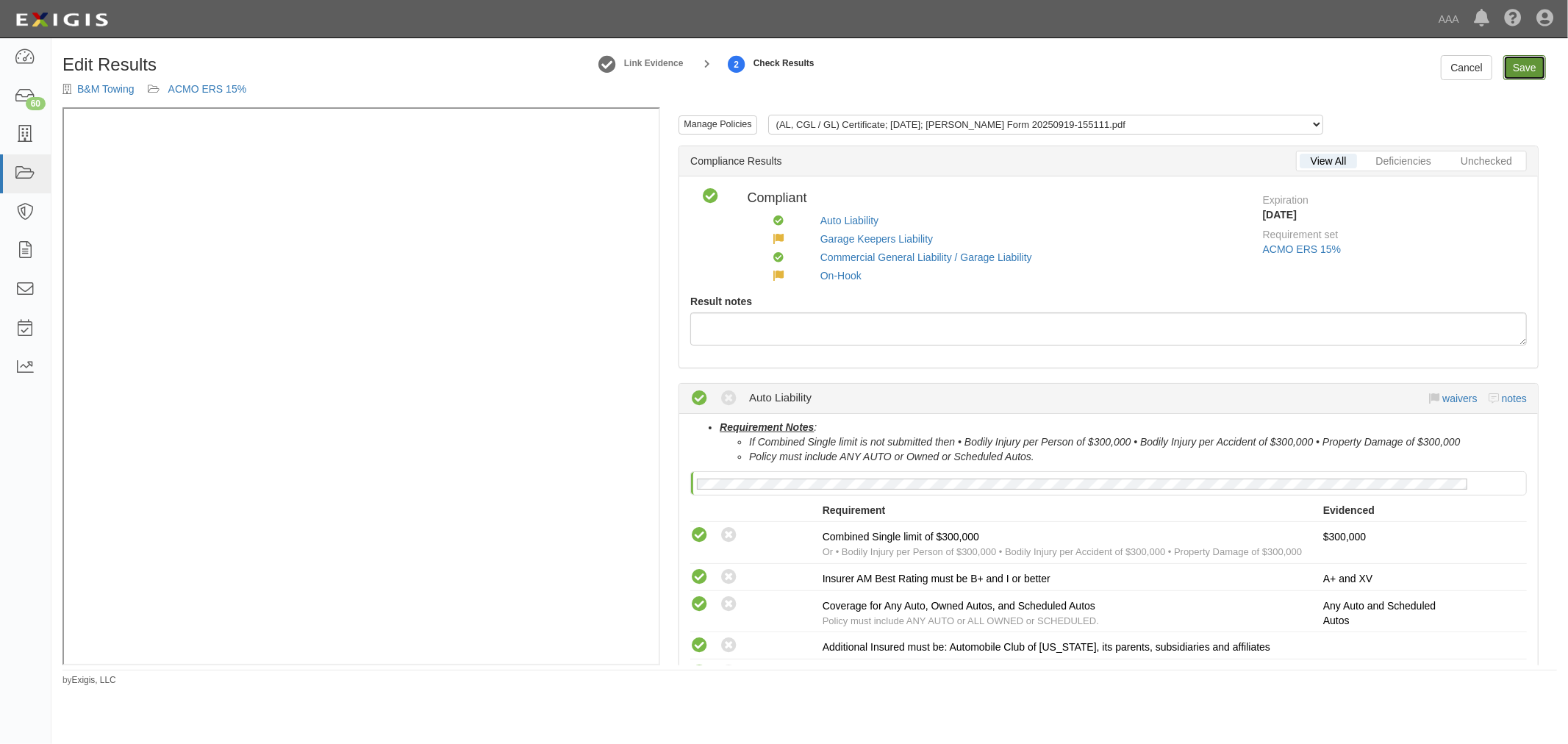
click at [1530, 63] on link "Save" at bounding box center [1525, 67] width 43 height 25
radio input "true"
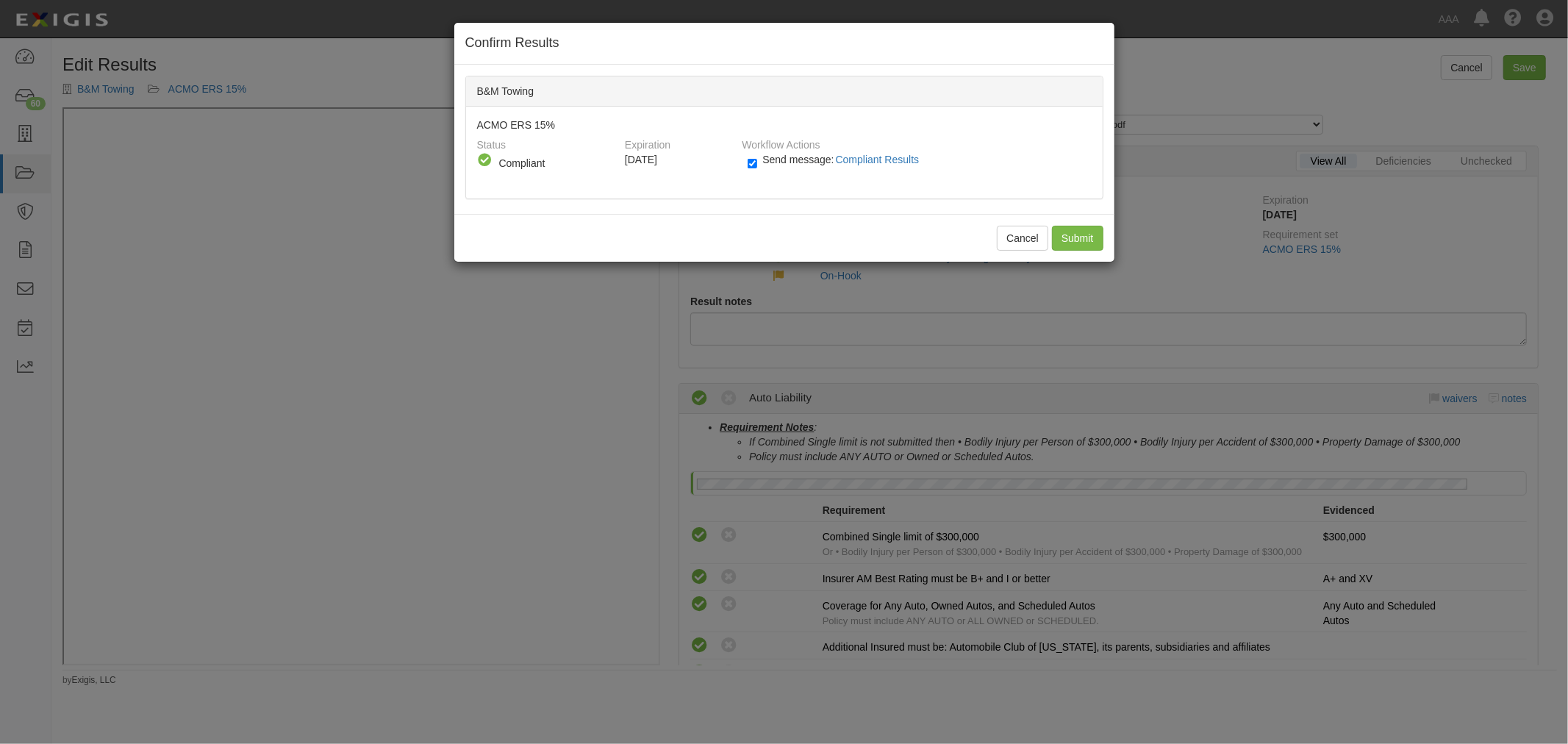
click at [797, 163] on span "Send message: Compliant Results" at bounding box center [843, 159] width 163 height 12
click at [758, 163] on input "Send message: Compliant Results" at bounding box center [752, 163] width 9 height 17
click at [798, 157] on span "Send message: Compliant Results" at bounding box center [843, 159] width 163 height 12
click at [758, 157] on input "Send message: Compliant Results" at bounding box center [752, 163] width 9 height 17
checkbox input "true"
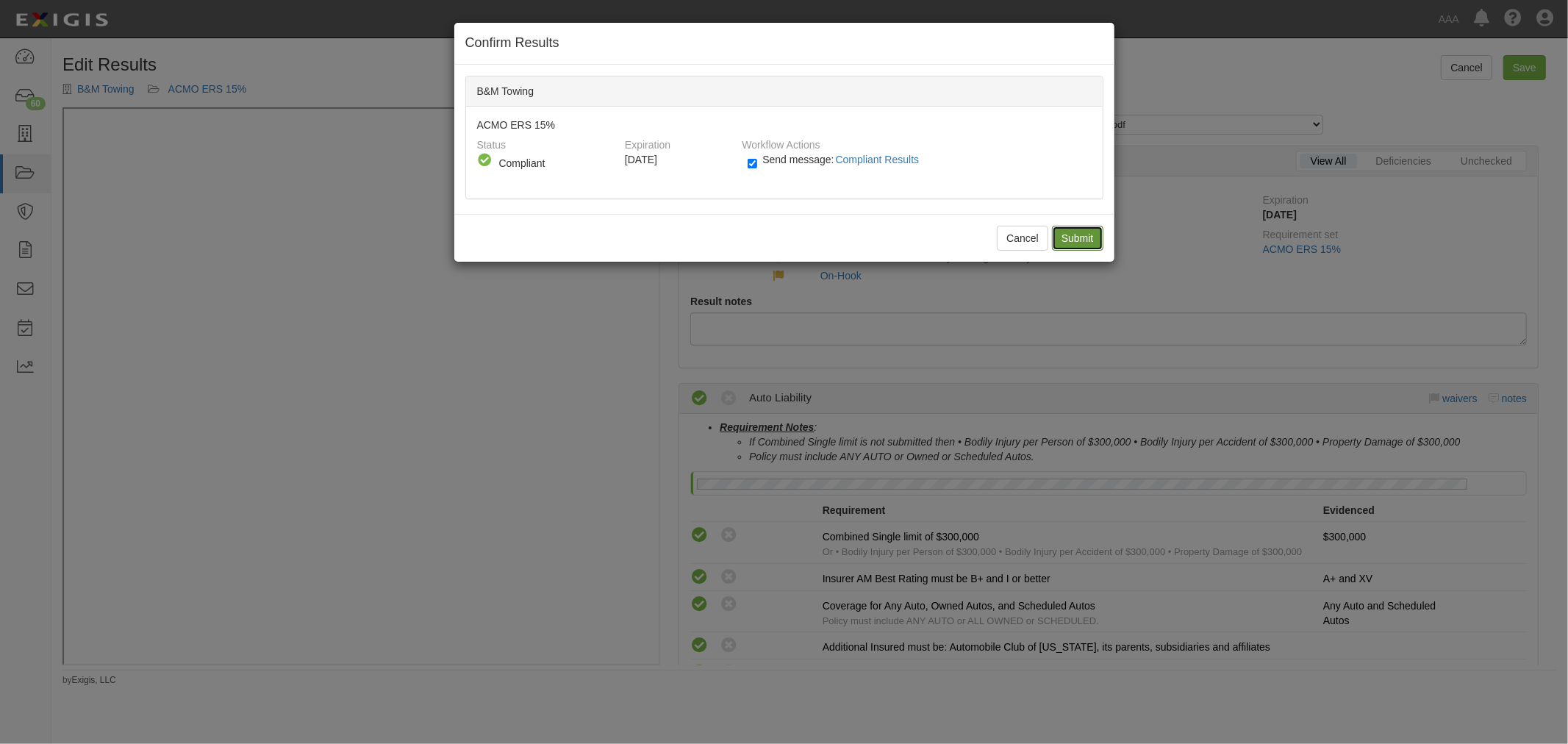
click at [1098, 241] on input "Submit" at bounding box center [1077, 238] width 51 height 25
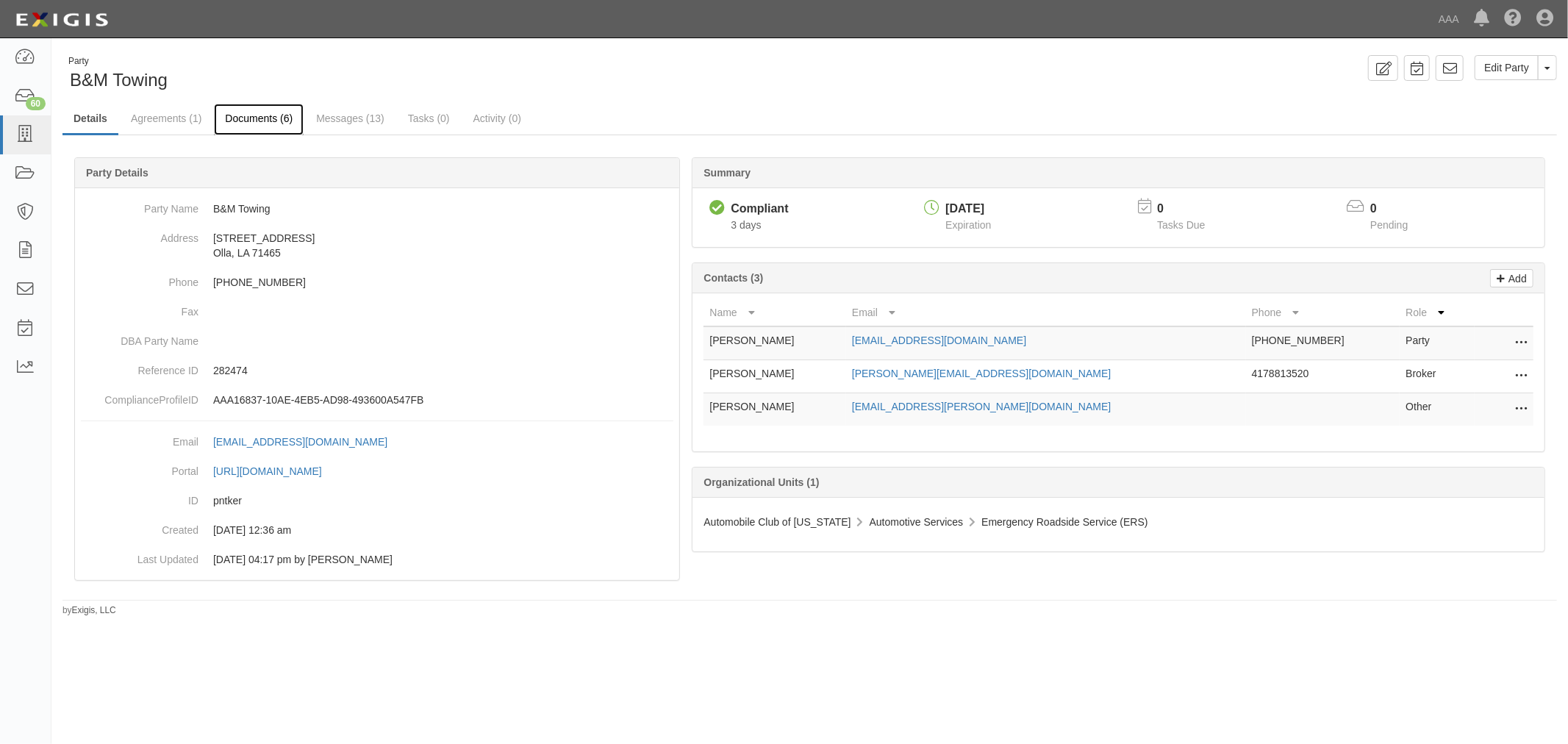
click at [265, 115] on link "Documents (6)" at bounding box center [258, 119] width 90 height 31
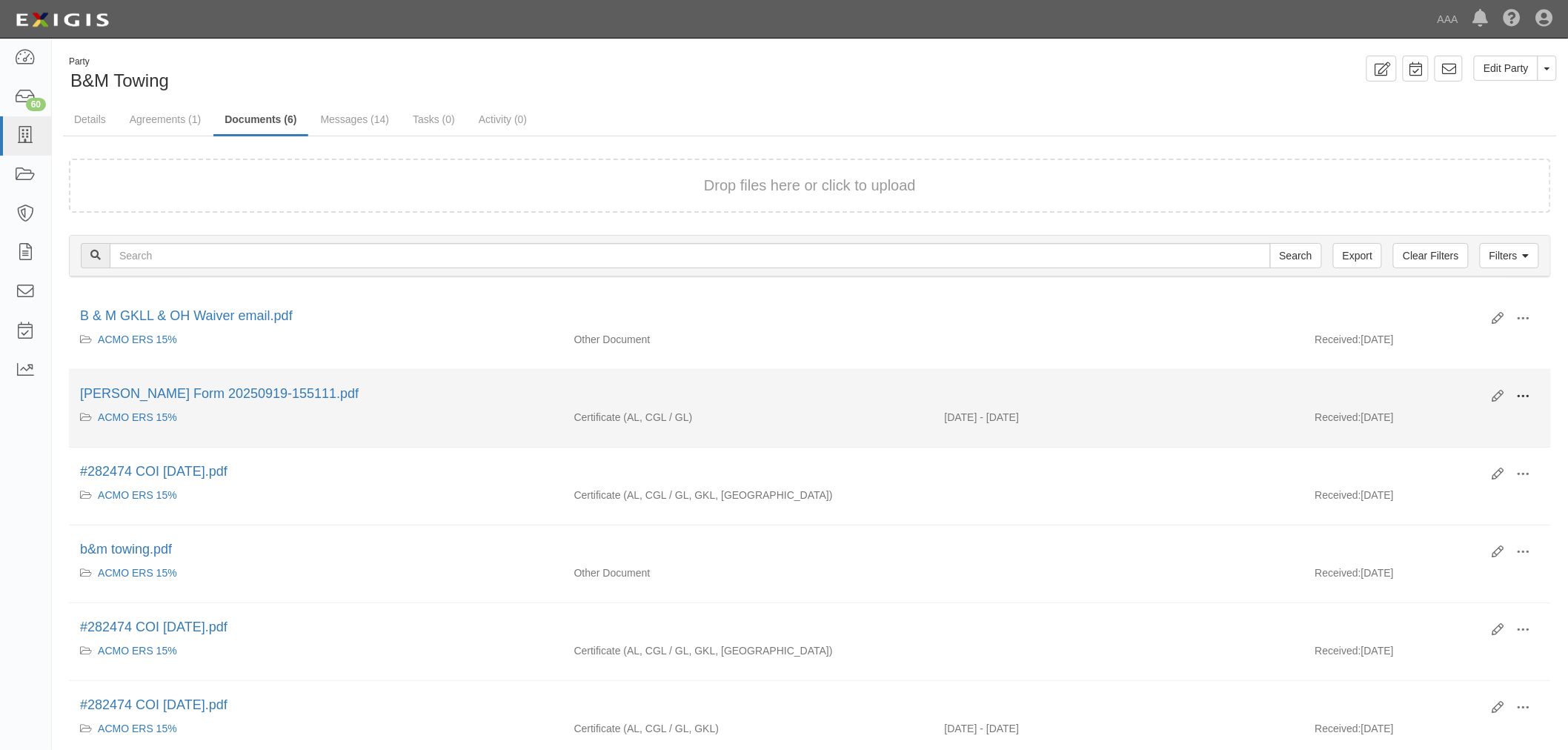
click at [1529, 403] on button at bounding box center [1523, 397] width 32 height 26
click at [1482, 418] on link "View" at bounding box center [1451, 418] width 117 height 27
